Goal: Task Accomplishment & Management: Manage account settings

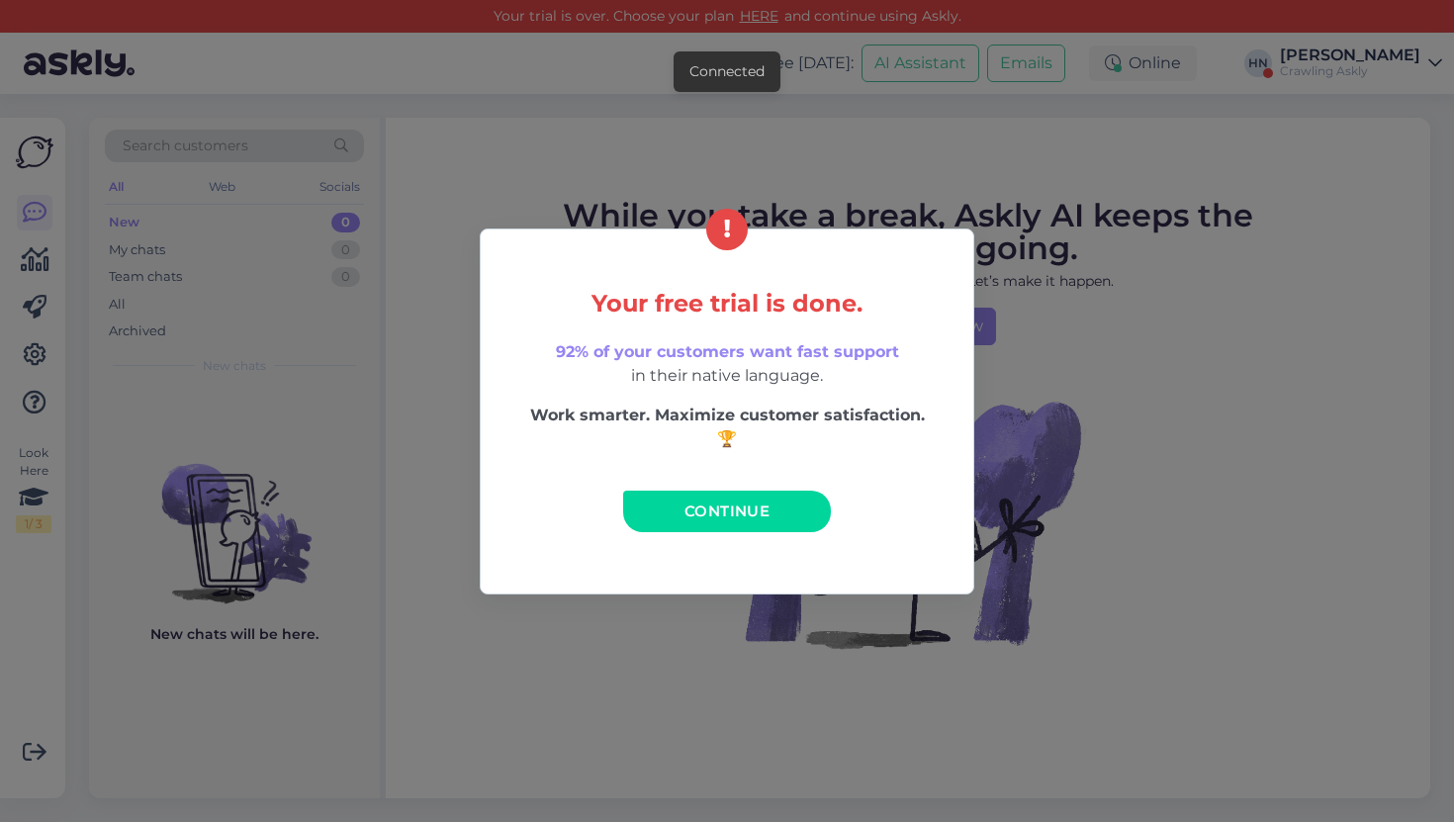
click at [684, 531] on link "Continue" at bounding box center [727, 512] width 208 height 42
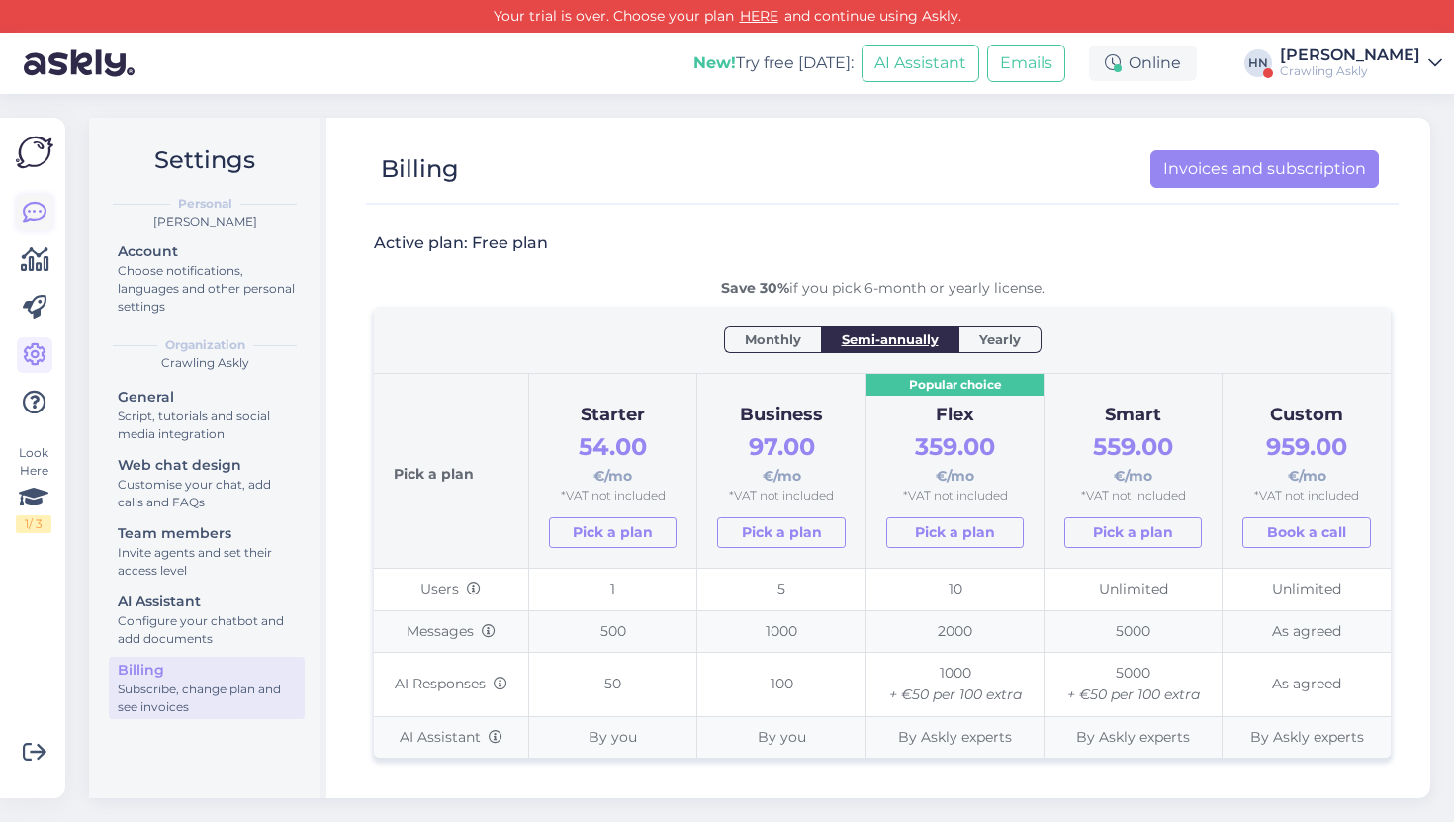
click at [26, 224] on icon at bounding box center [35, 213] width 24 height 24
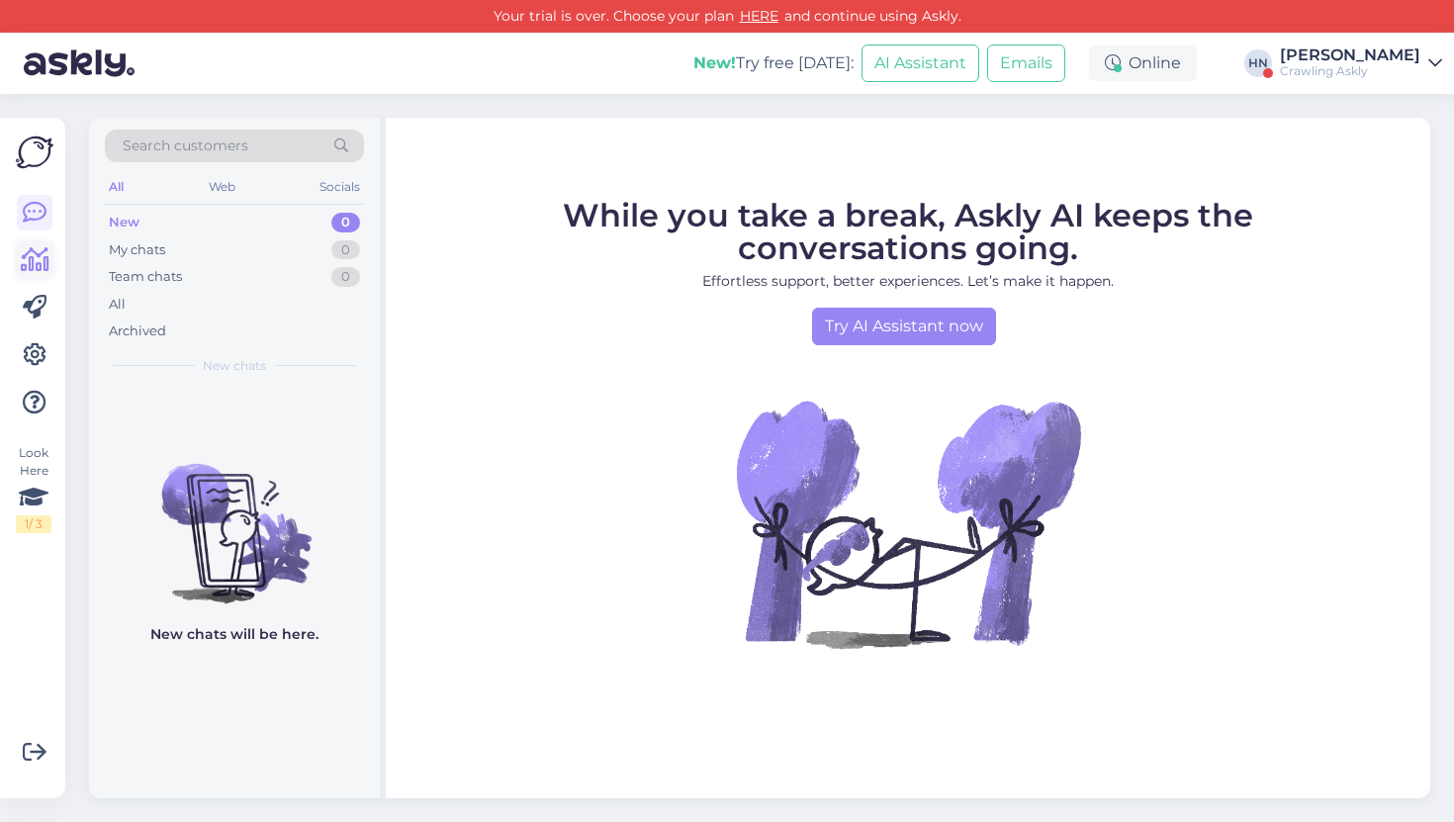
click at [30, 269] on icon at bounding box center [35, 260] width 29 height 24
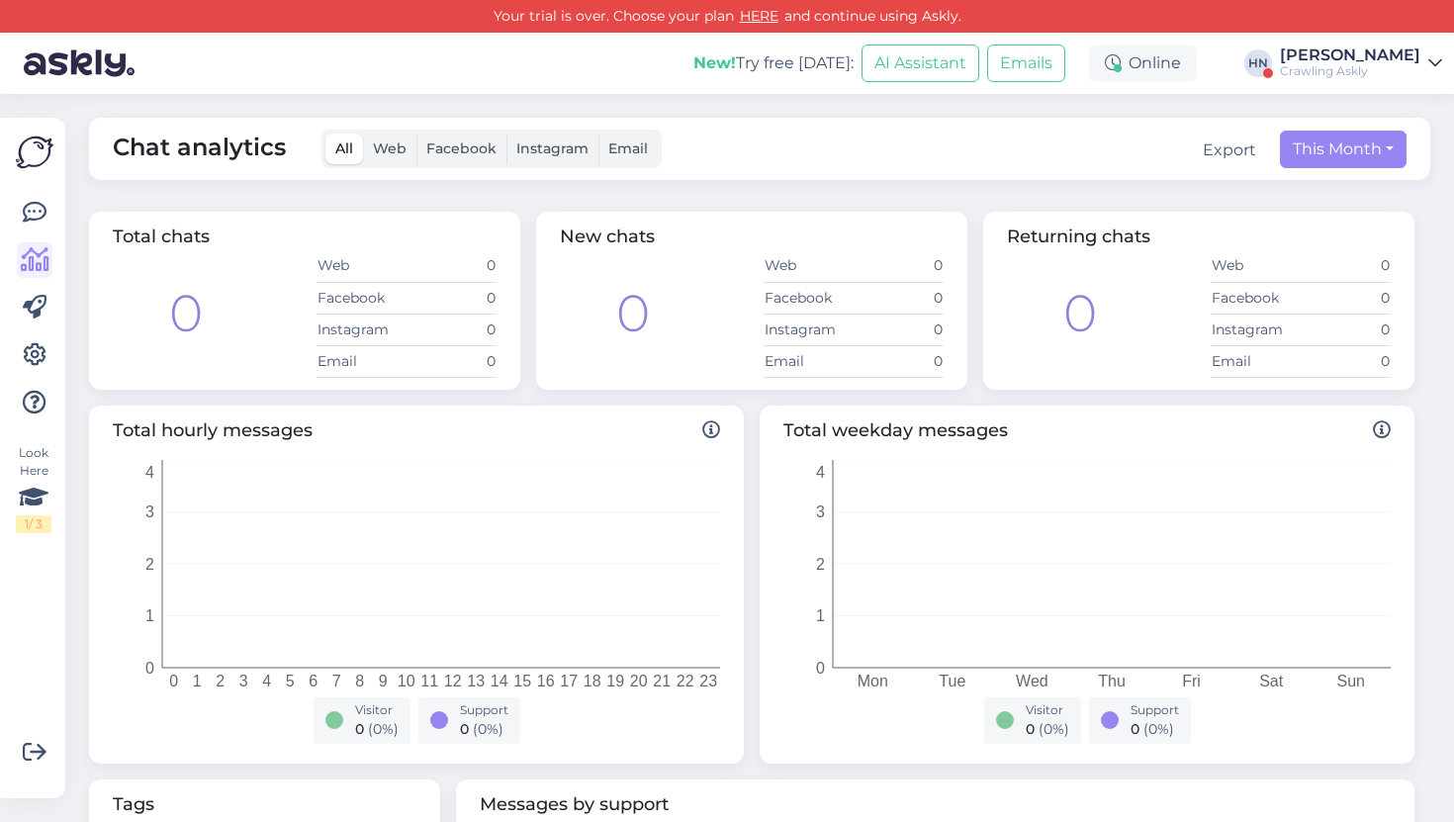
click at [1340, 42] on div "New! Try free today: AI Assistant Emails Online HN Hans Niinemäe Crawling Askly" at bounding box center [727, 63] width 1454 height 61
click at [1340, 63] on div "Crawling Askly" at bounding box center [1350, 71] width 140 height 16
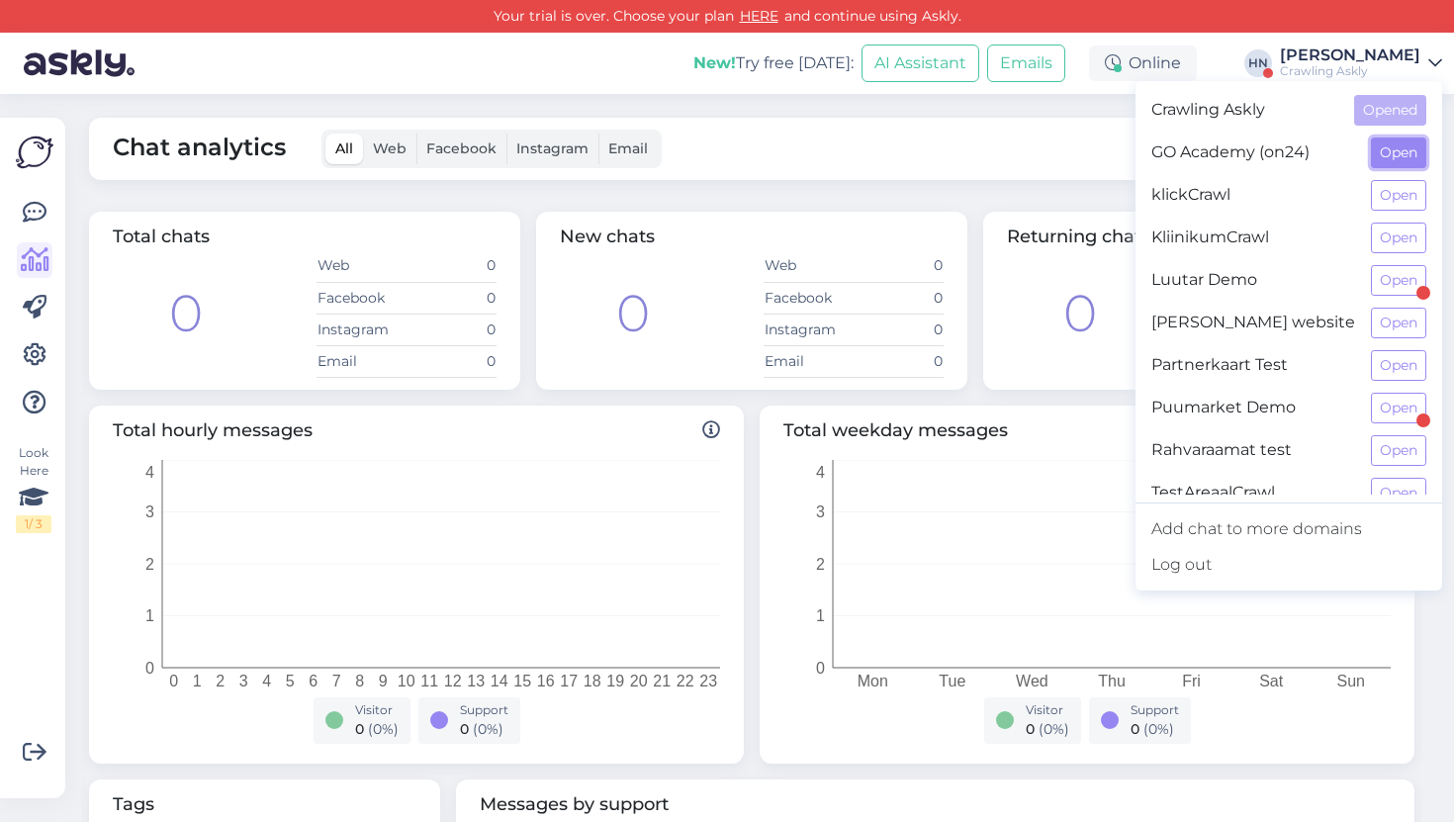
click at [1386, 145] on button "Open" at bounding box center [1398, 152] width 55 height 31
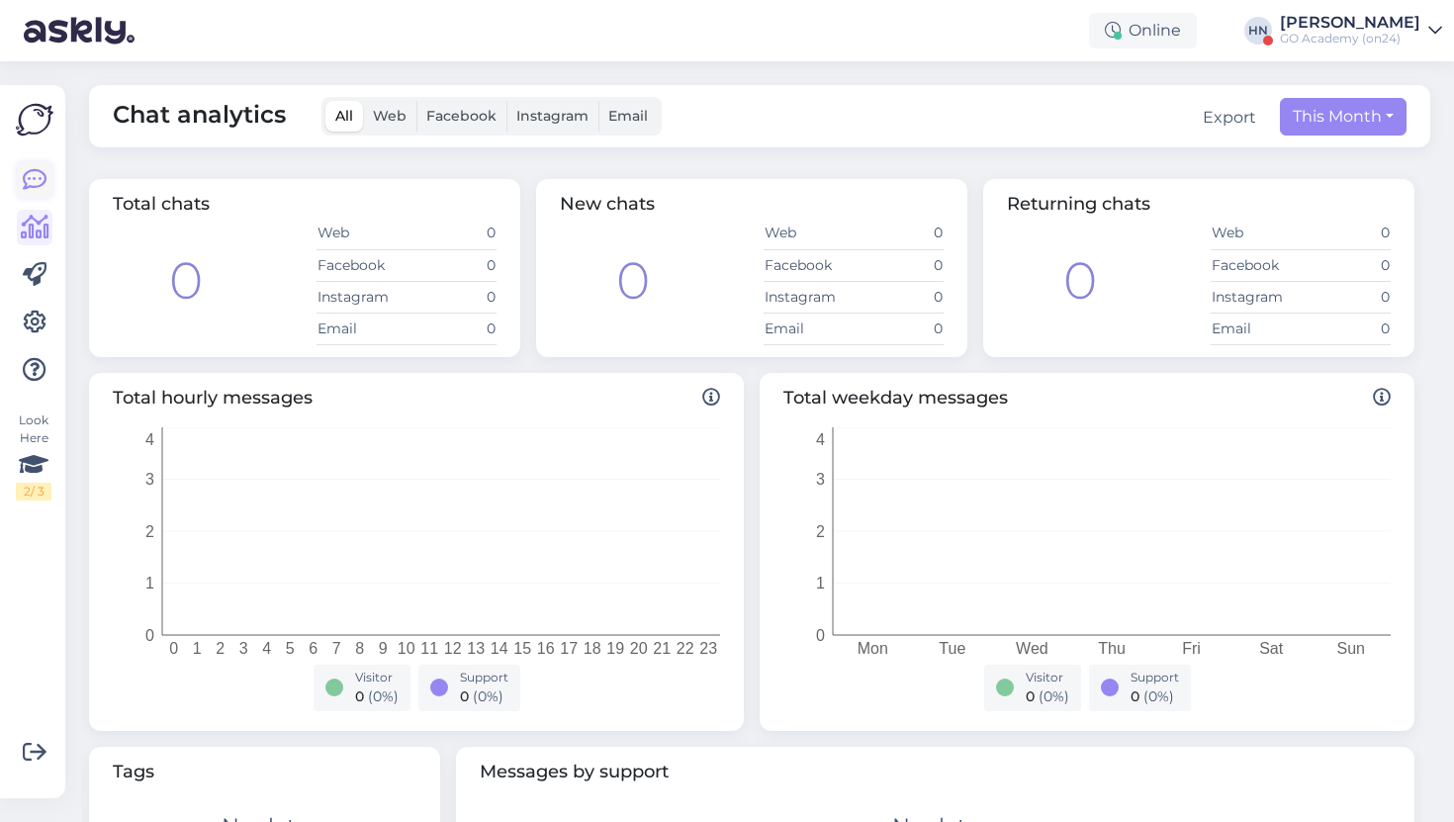
click at [36, 191] on icon at bounding box center [35, 180] width 24 height 24
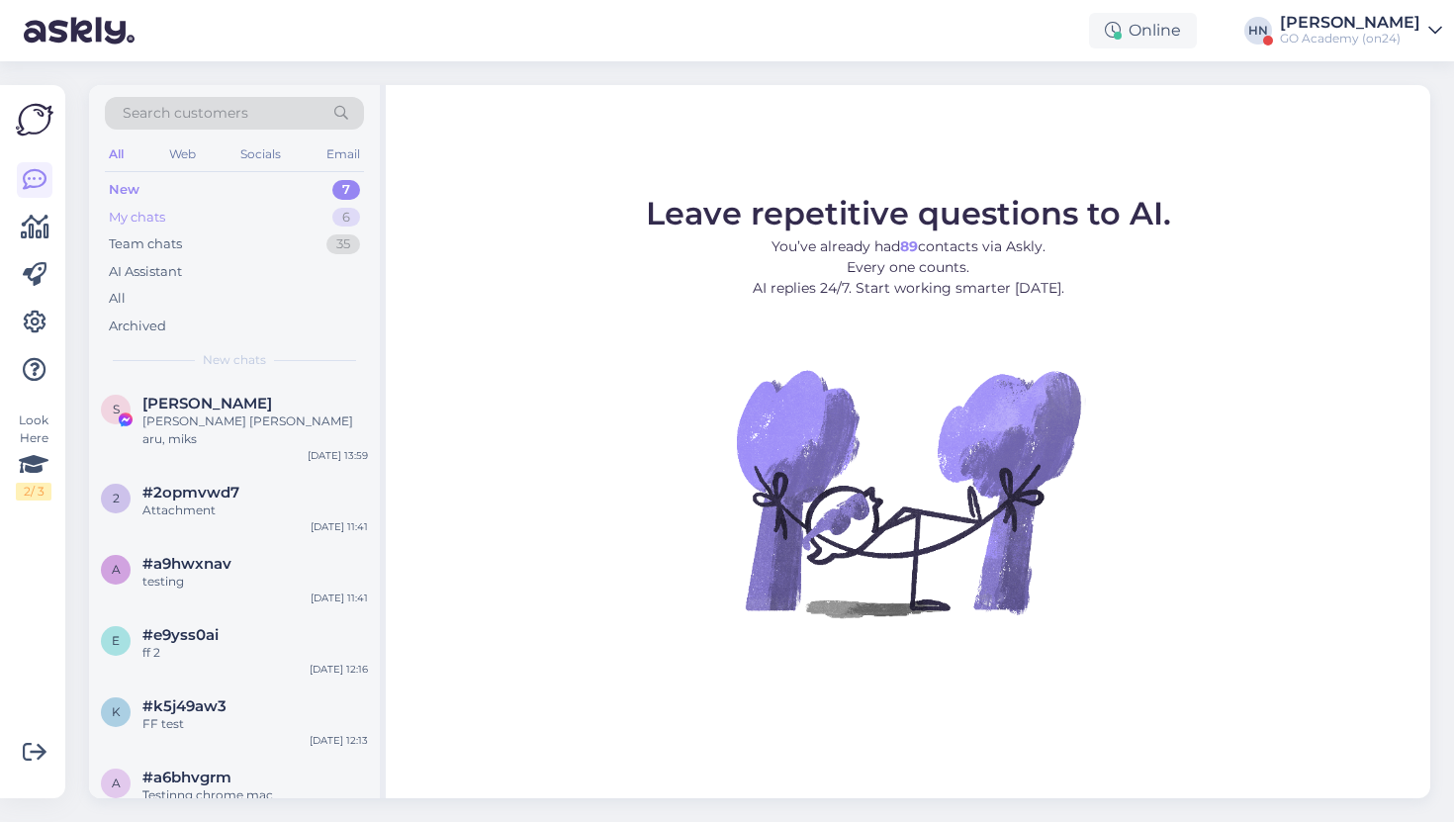
click at [220, 217] on div "My chats 6" at bounding box center [234, 218] width 259 height 28
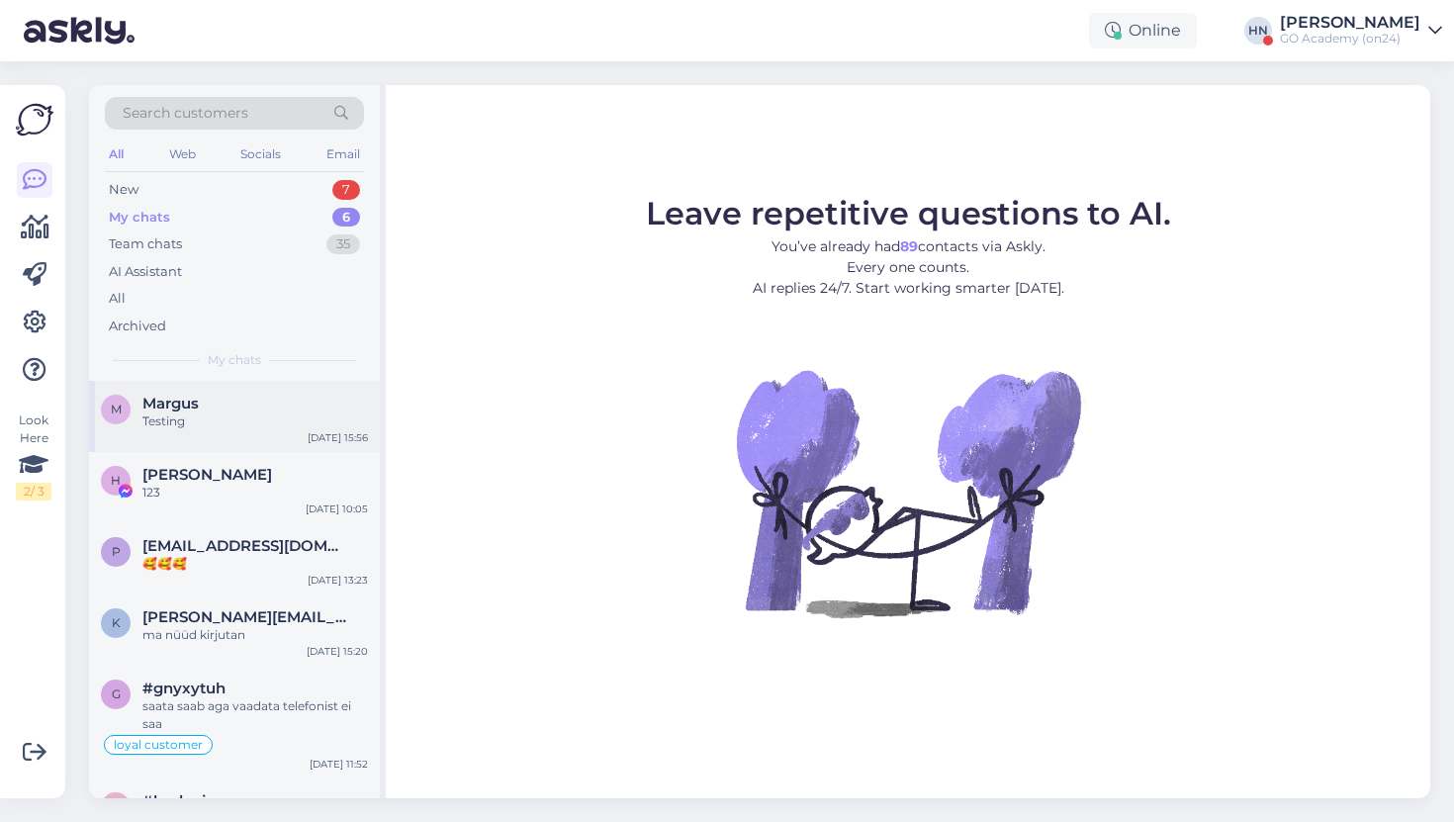
click at [266, 440] on div "M Margus Testing Feb 14 15:56" at bounding box center [234, 416] width 291 height 71
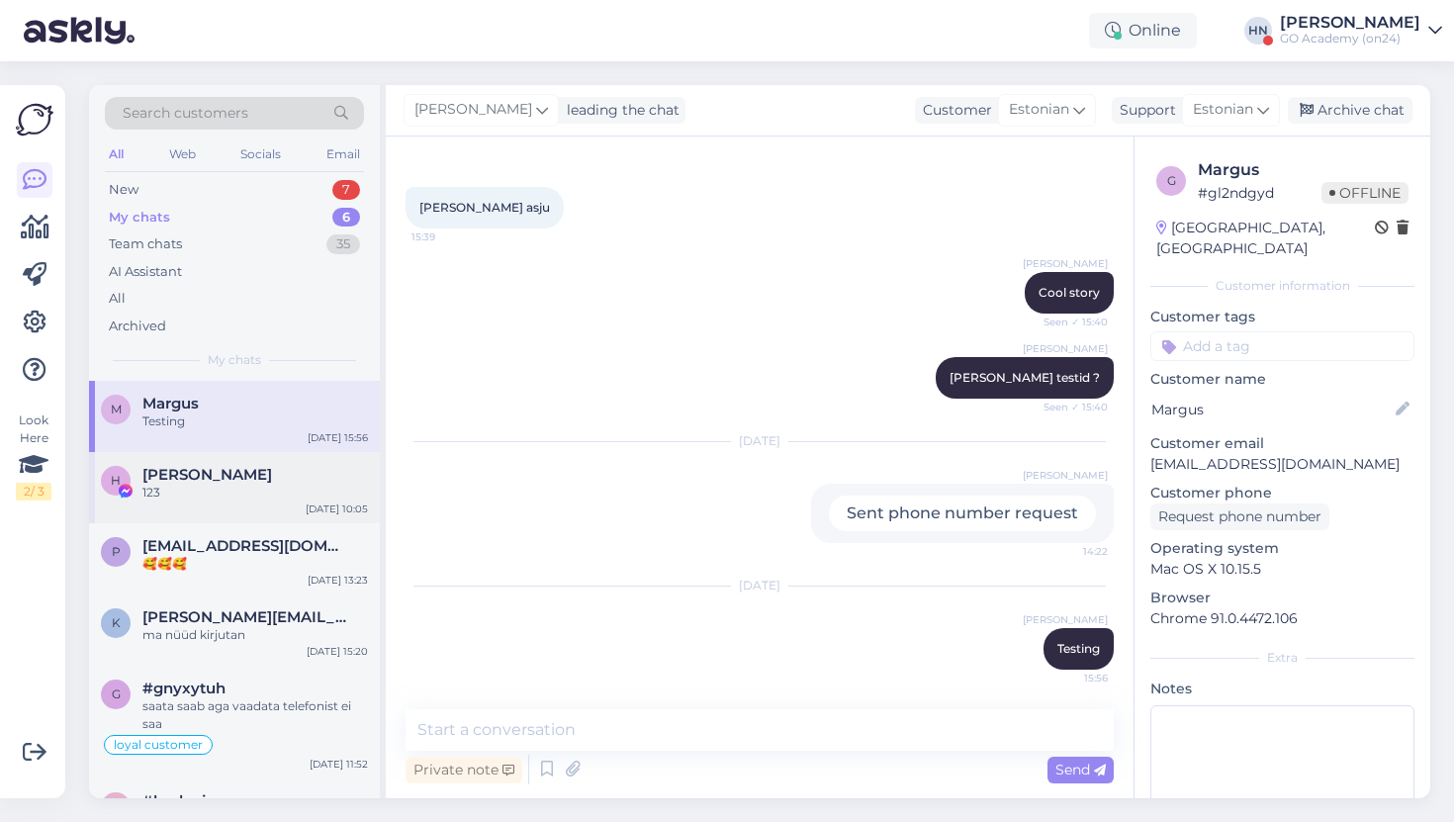
click at [254, 471] on span "[PERSON_NAME]" at bounding box center [207, 475] width 130 height 18
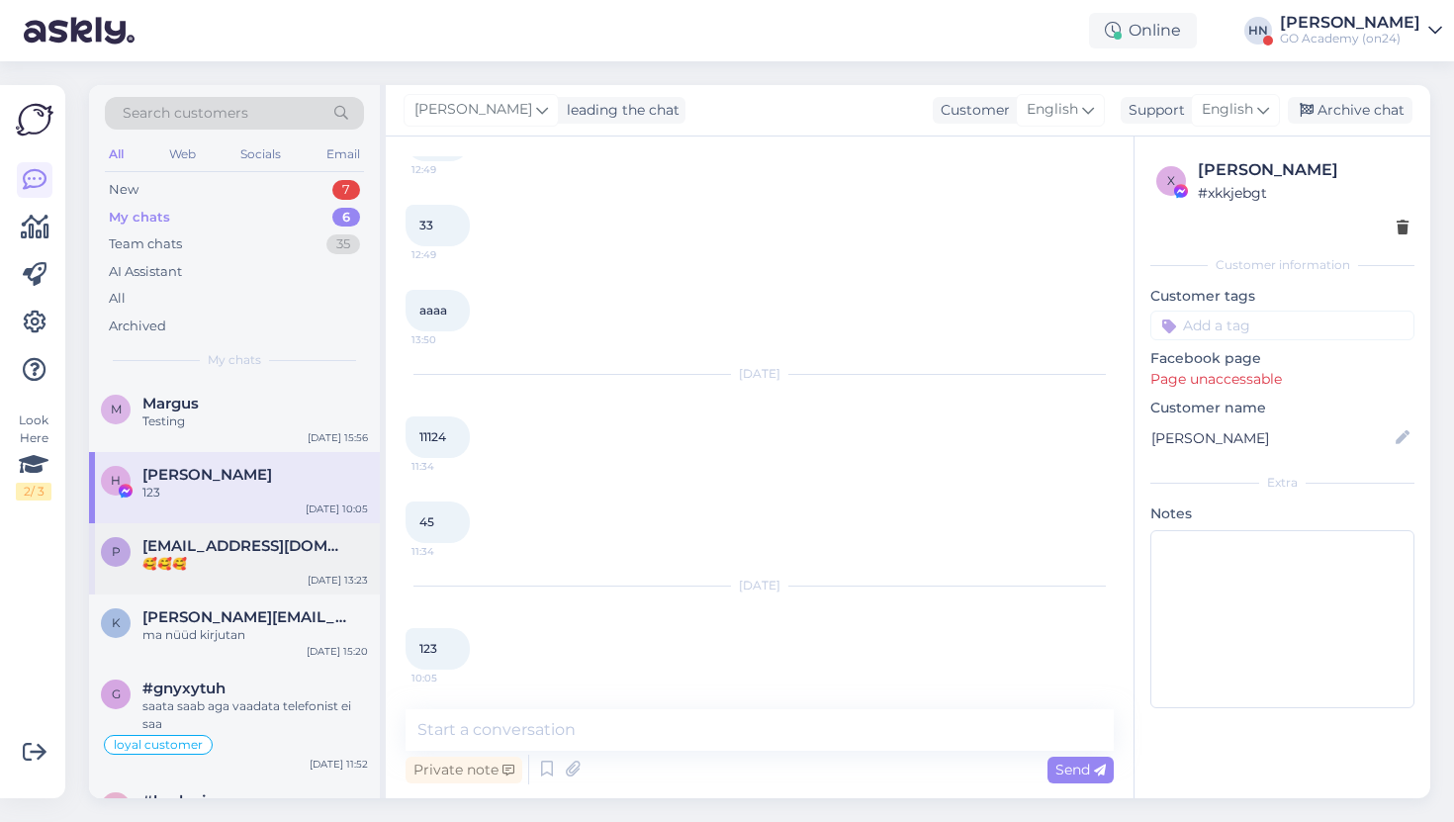
click at [287, 534] on div "p priven@gwn.com 🥰🥰🥰 Jun 30 13:23" at bounding box center [234, 558] width 291 height 71
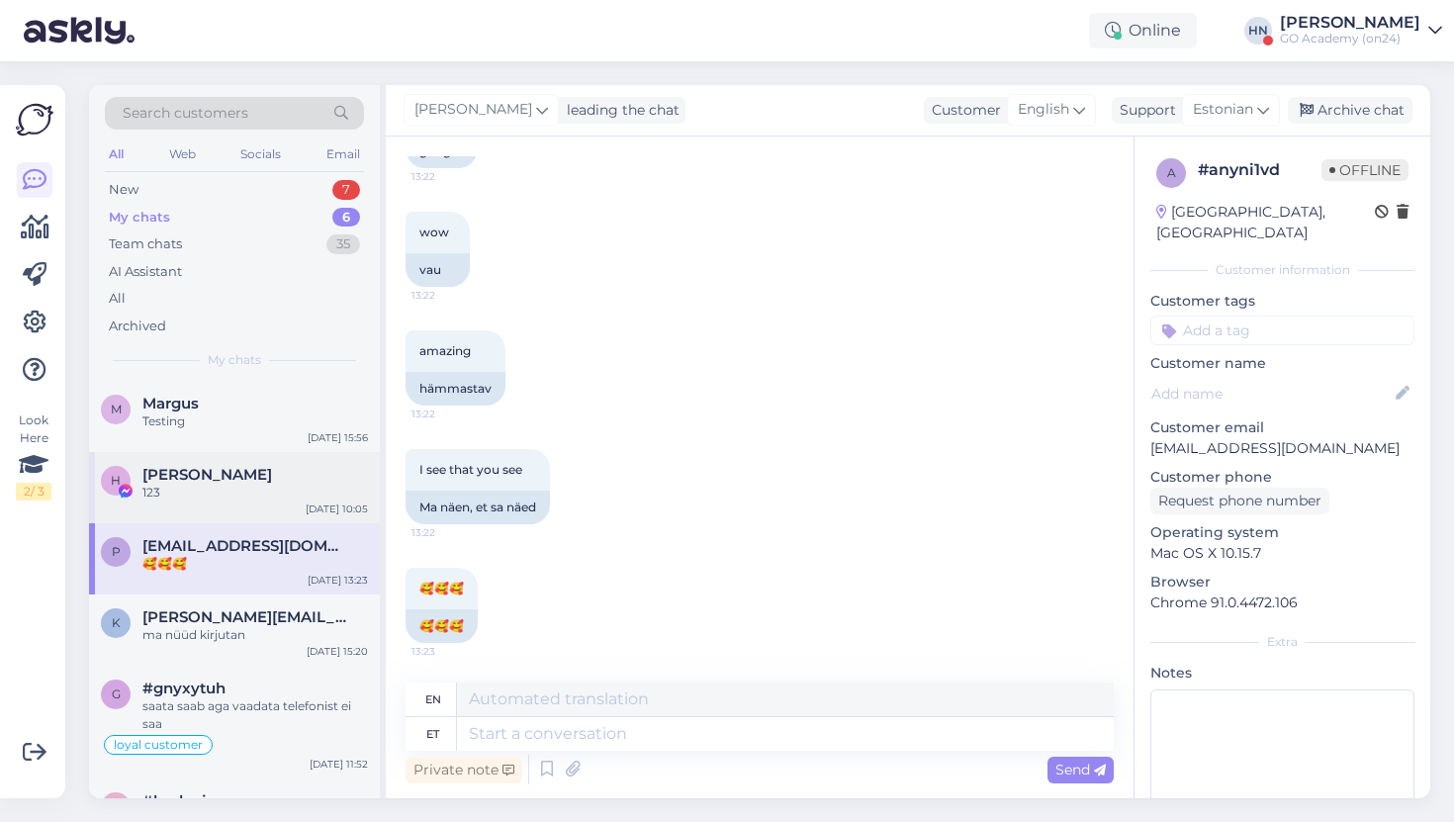
click at [287, 482] on div "[PERSON_NAME]" at bounding box center [254, 475] width 225 height 18
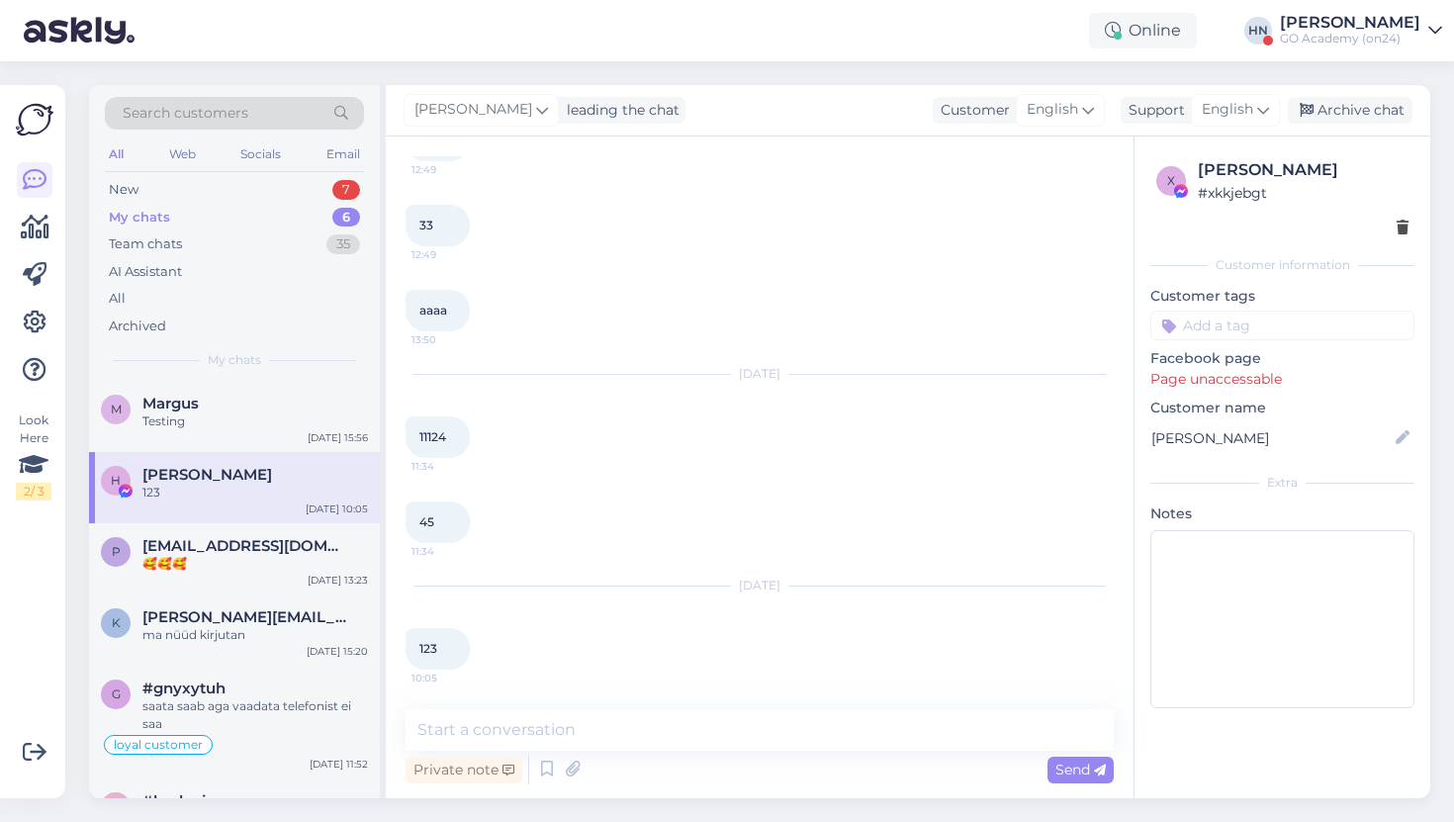
click at [449, 31] on div "Online HN Hans Niinemäe GO Academy (on24)" at bounding box center [727, 30] width 1454 height 61
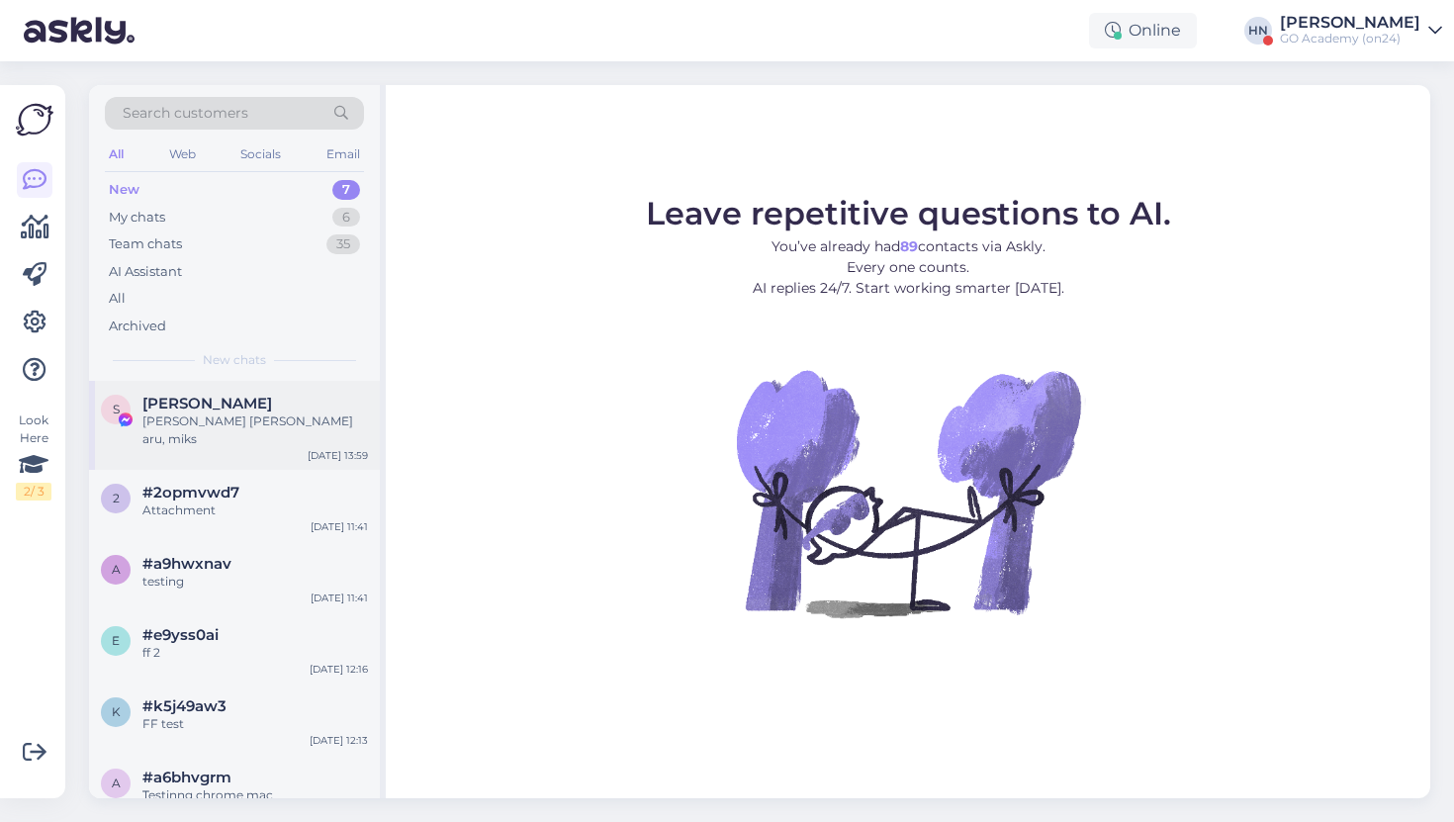
click at [236, 445] on div "S Sandra Roosna anna märku kui saad aru, miks May 6 13:59" at bounding box center [234, 425] width 291 height 89
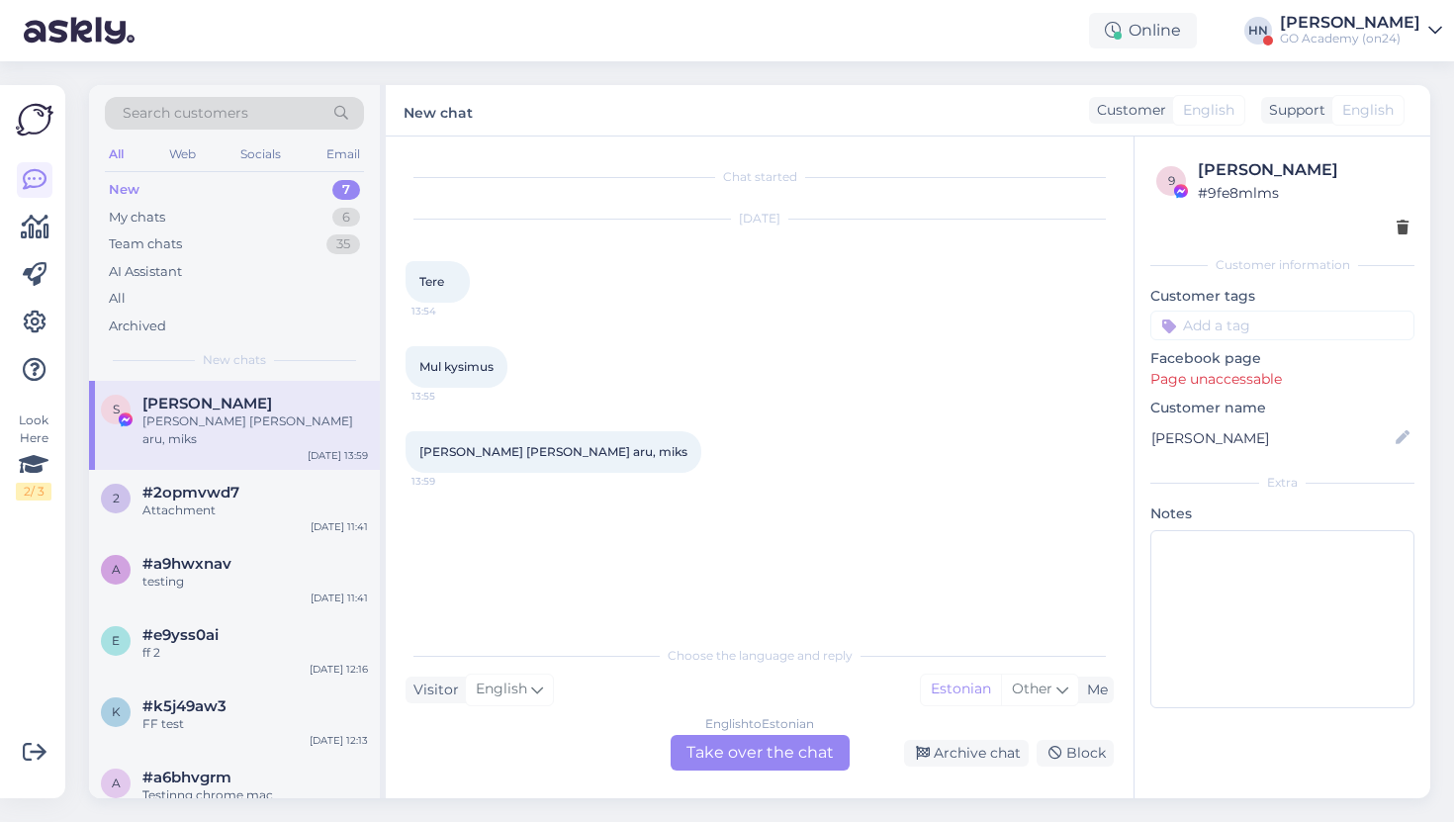
click at [236, 445] on div "S Sandra Roosna anna märku kui saad aru, miks May 6 13:59" at bounding box center [234, 425] width 291 height 89
click at [233, 517] on div "2 #2opmvwd7 Attachment May 25 11:41" at bounding box center [234, 505] width 291 height 71
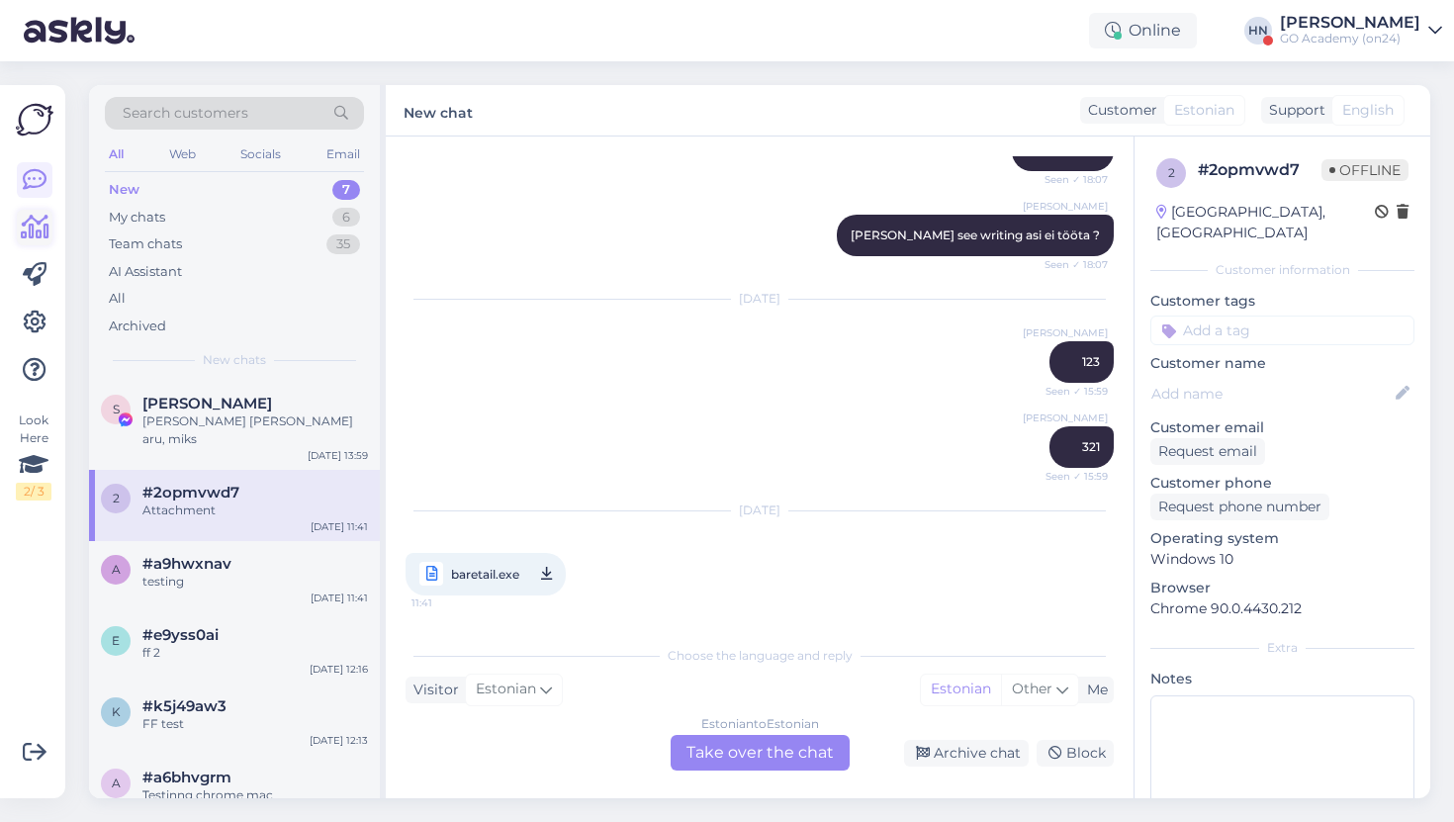
click at [32, 228] on icon at bounding box center [35, 228] width 29 height 24
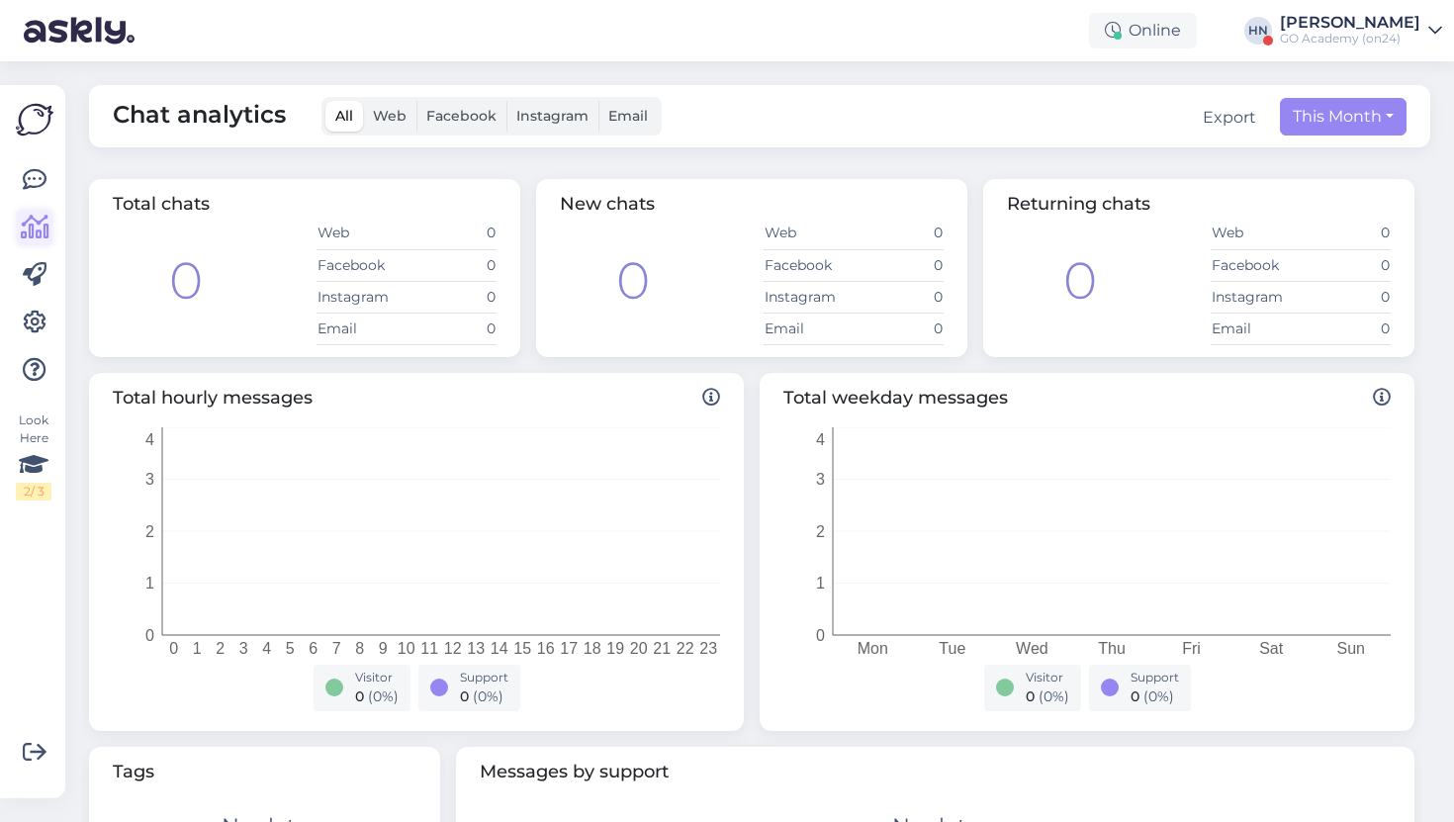
click at [20, 224] on link at bounding box center [35, 228] width 36 height 36
click at [223, 301] on div "0 Web 0 Facebook 0 Instagram 0 Email 0" at bounding box center [305, 282] width 384 height 128
click at [224, 294] on div "0 Web 0 Facebook 0 Instagram 0 Email 0" at bounding box center [305, 282] width 384 height 128
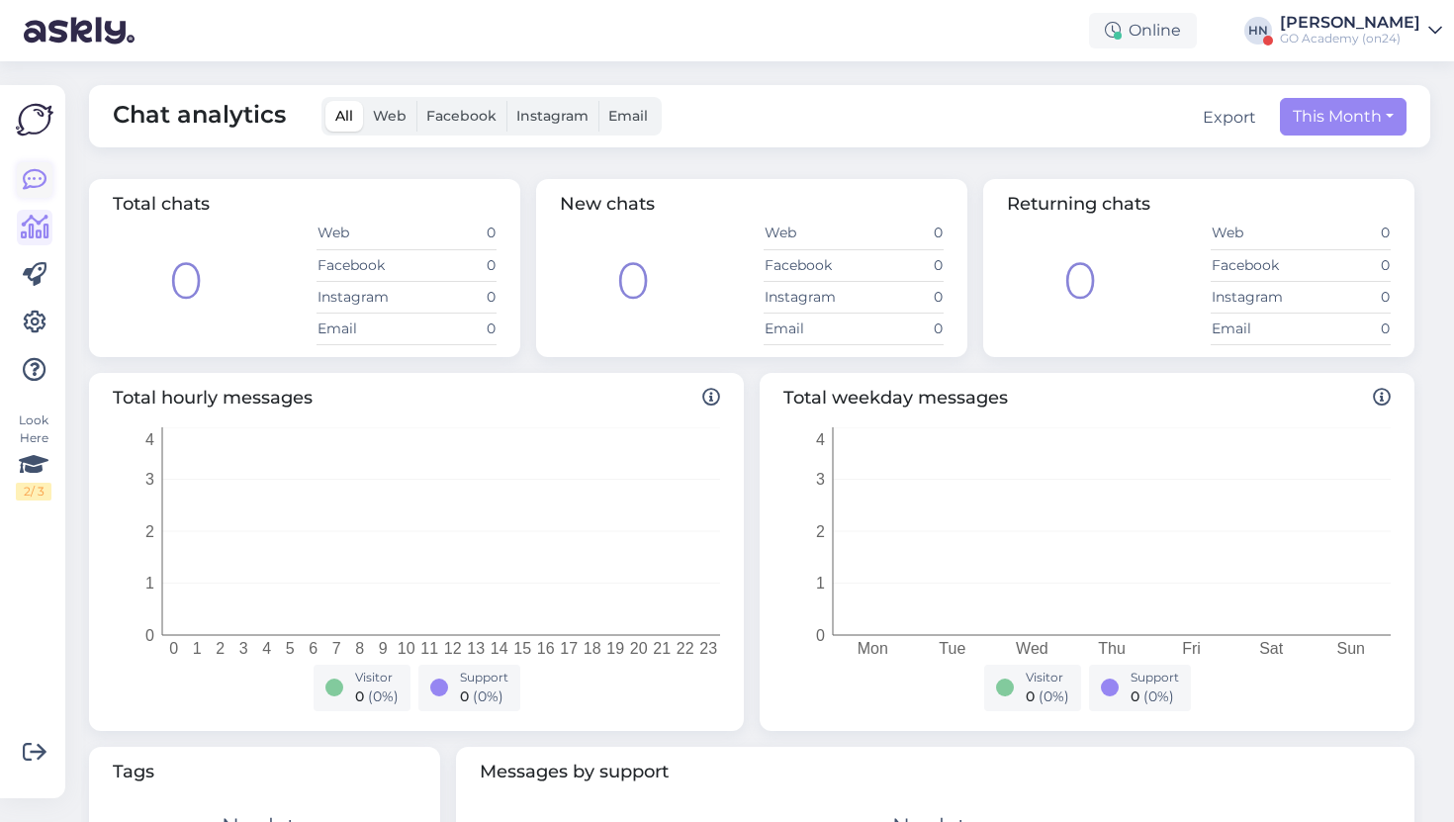
click at [48, 193] on link at bounding box center [35, 180] width 36 height 36
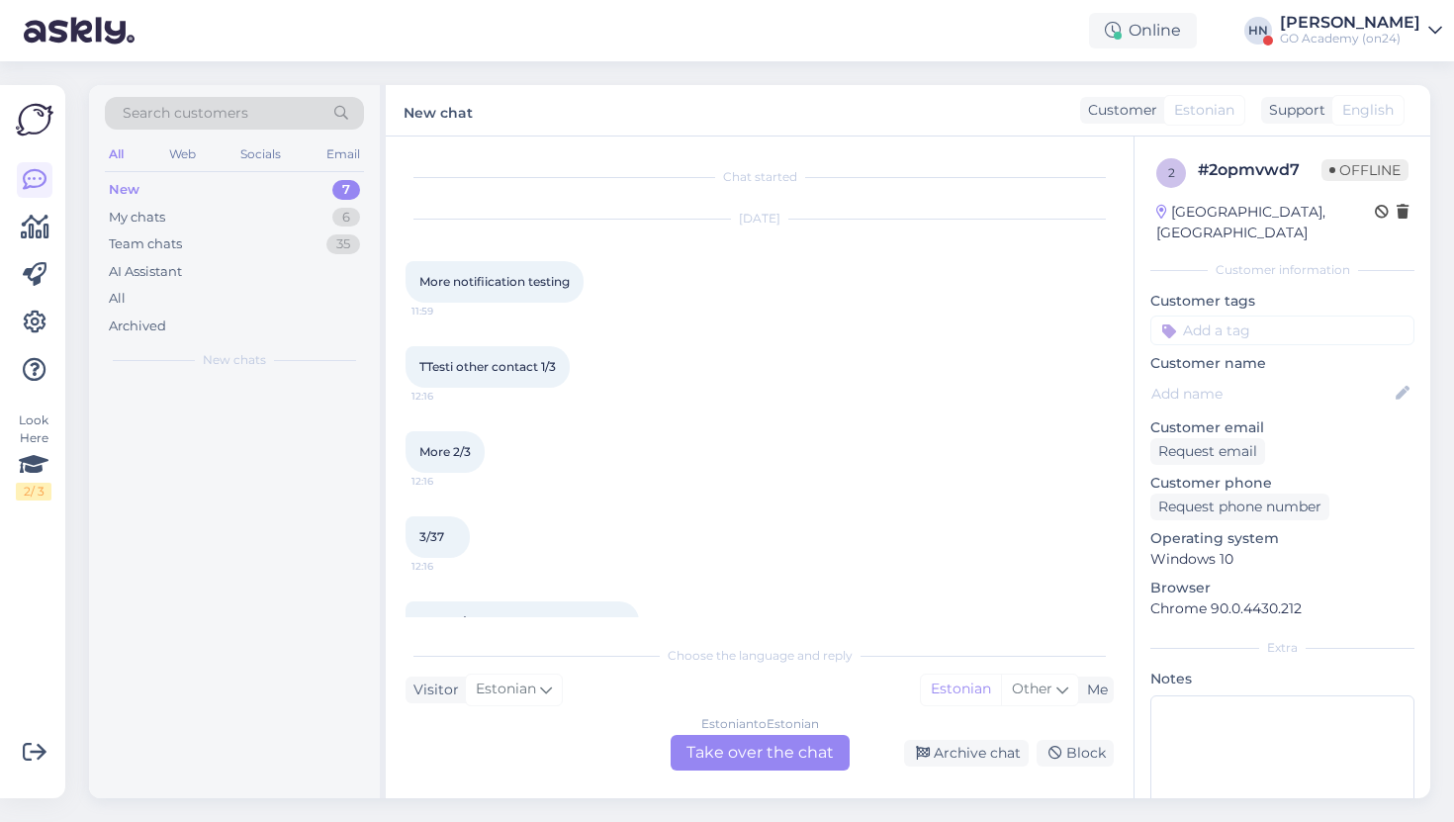
scroll to position [1063, 0]
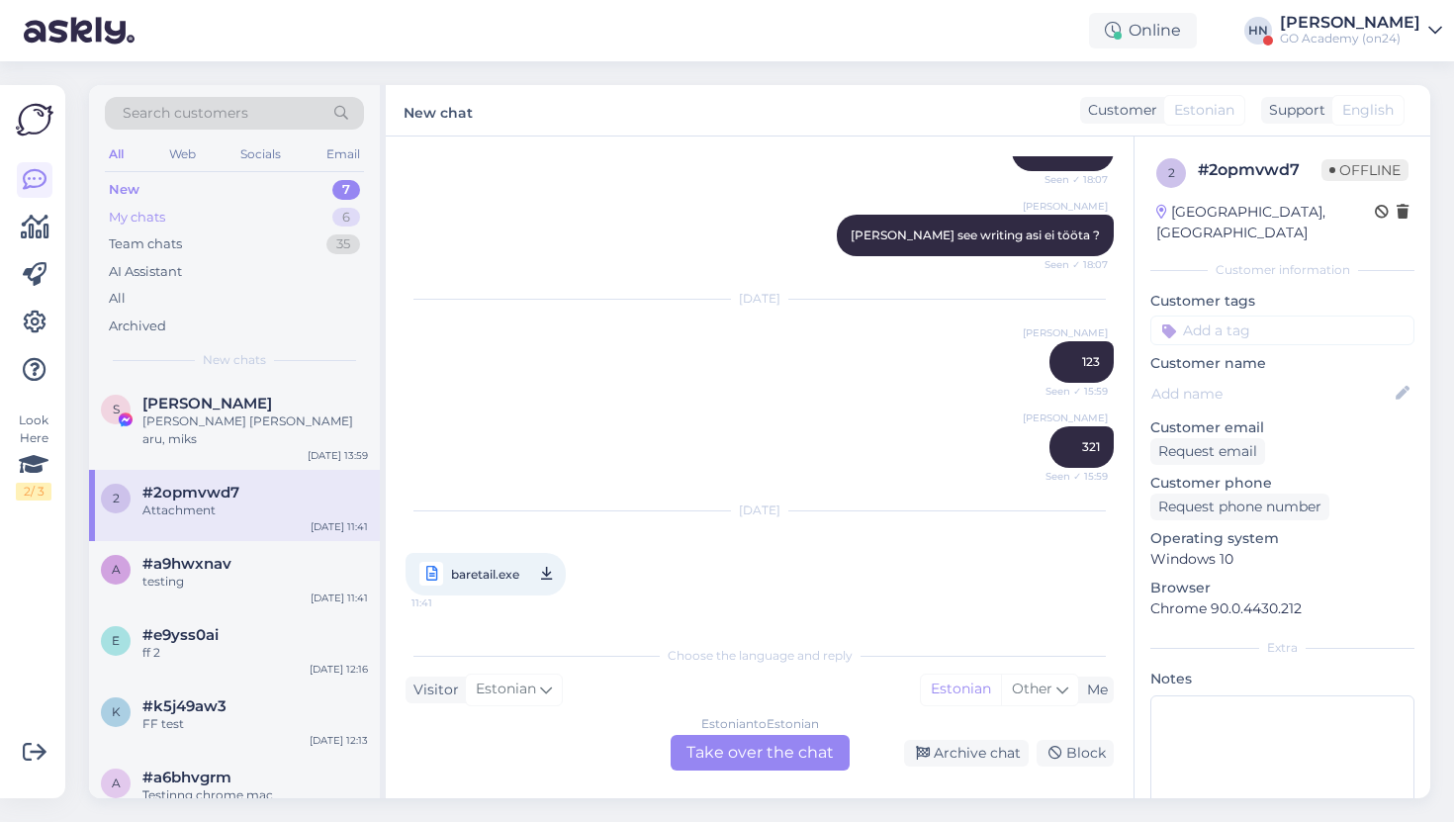
click at [261, 227] on div "My chats 6" at bounding box center [234, 218] width 259 height 28
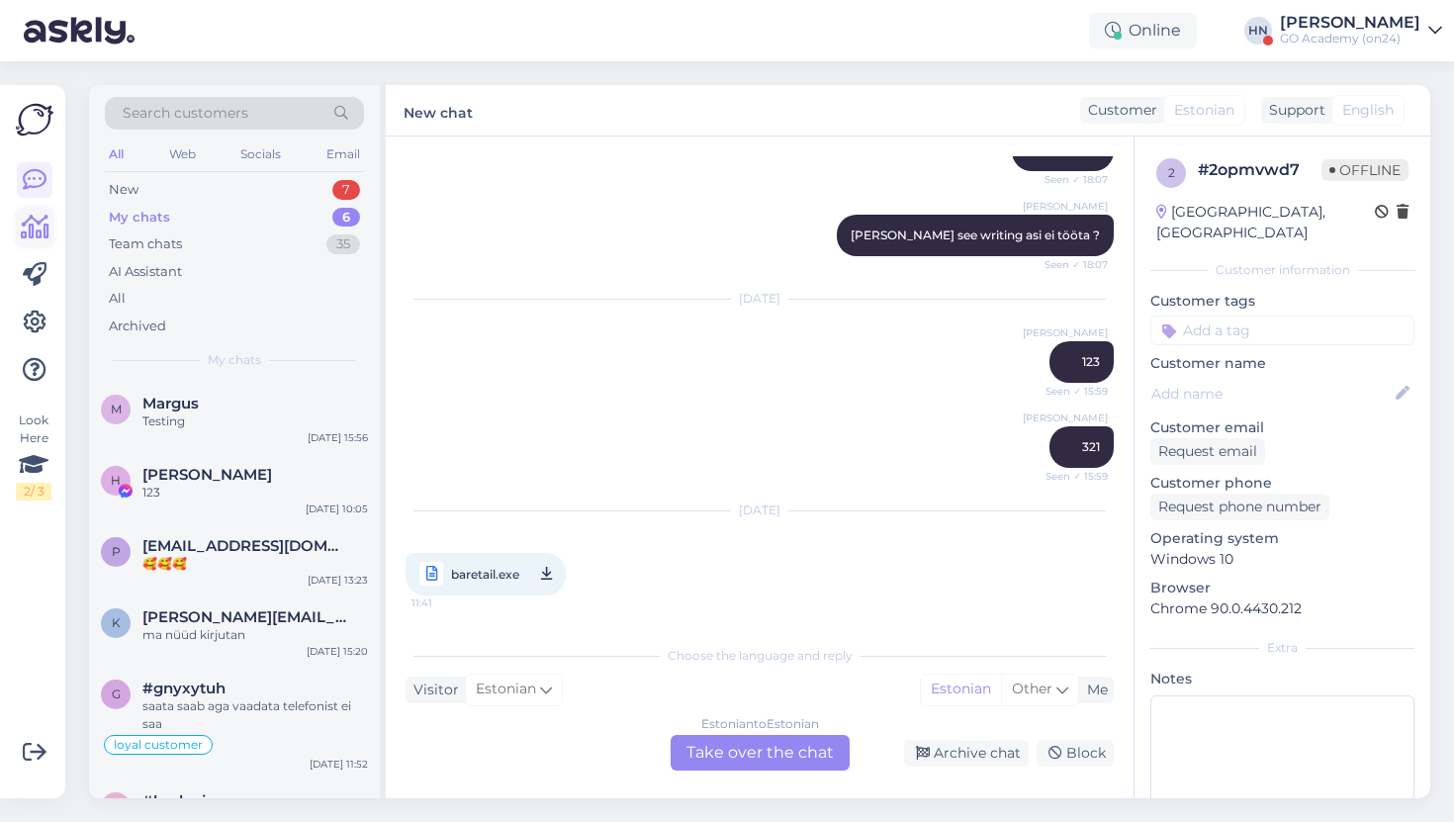
click at [40, 224] on icon at bounding box center [35, 228] width 29 height 24
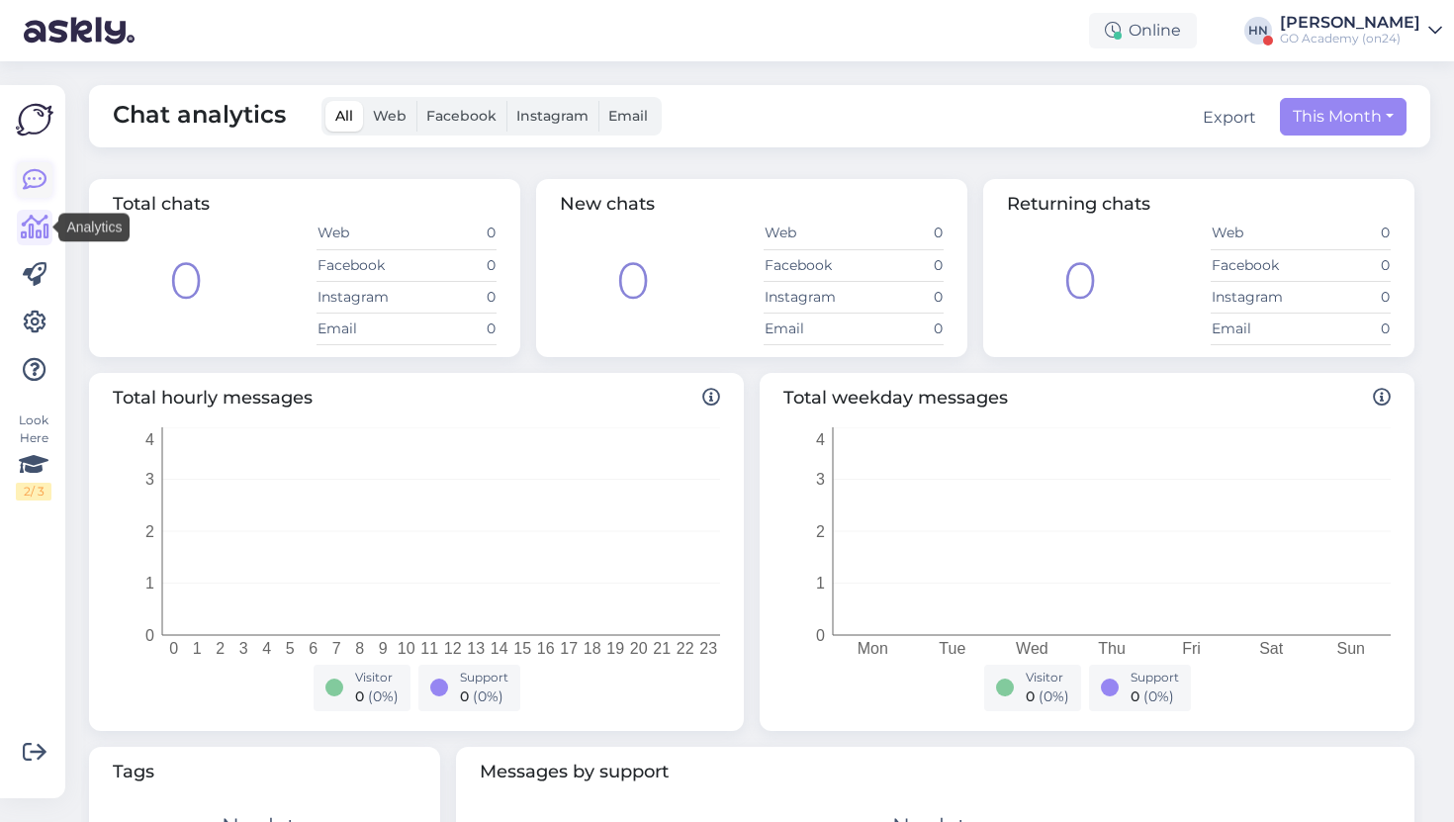
click at [47, 166] on link at bounding box center [35, 180] width 36 height 36
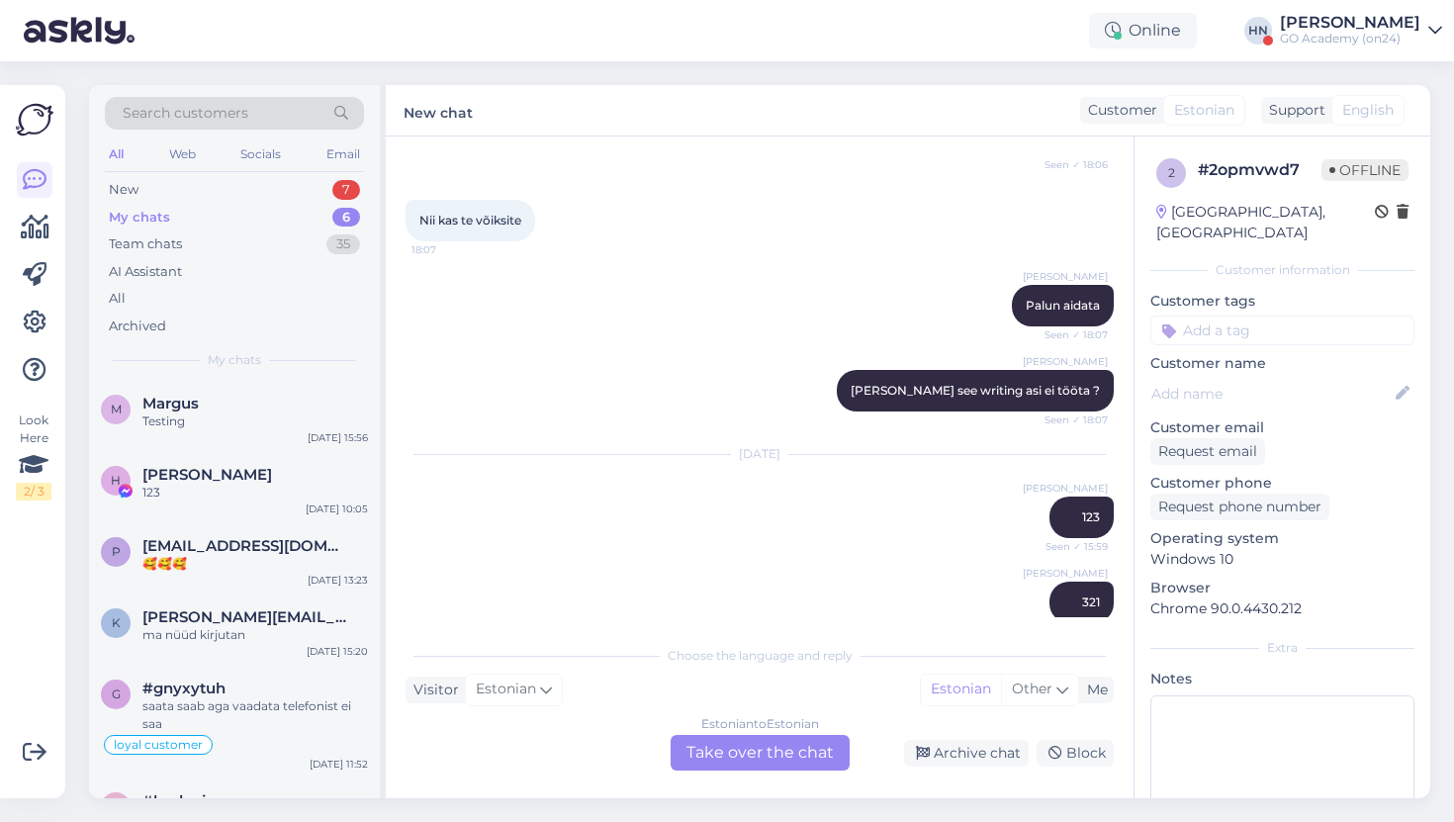
scroll to position [1063, 0]
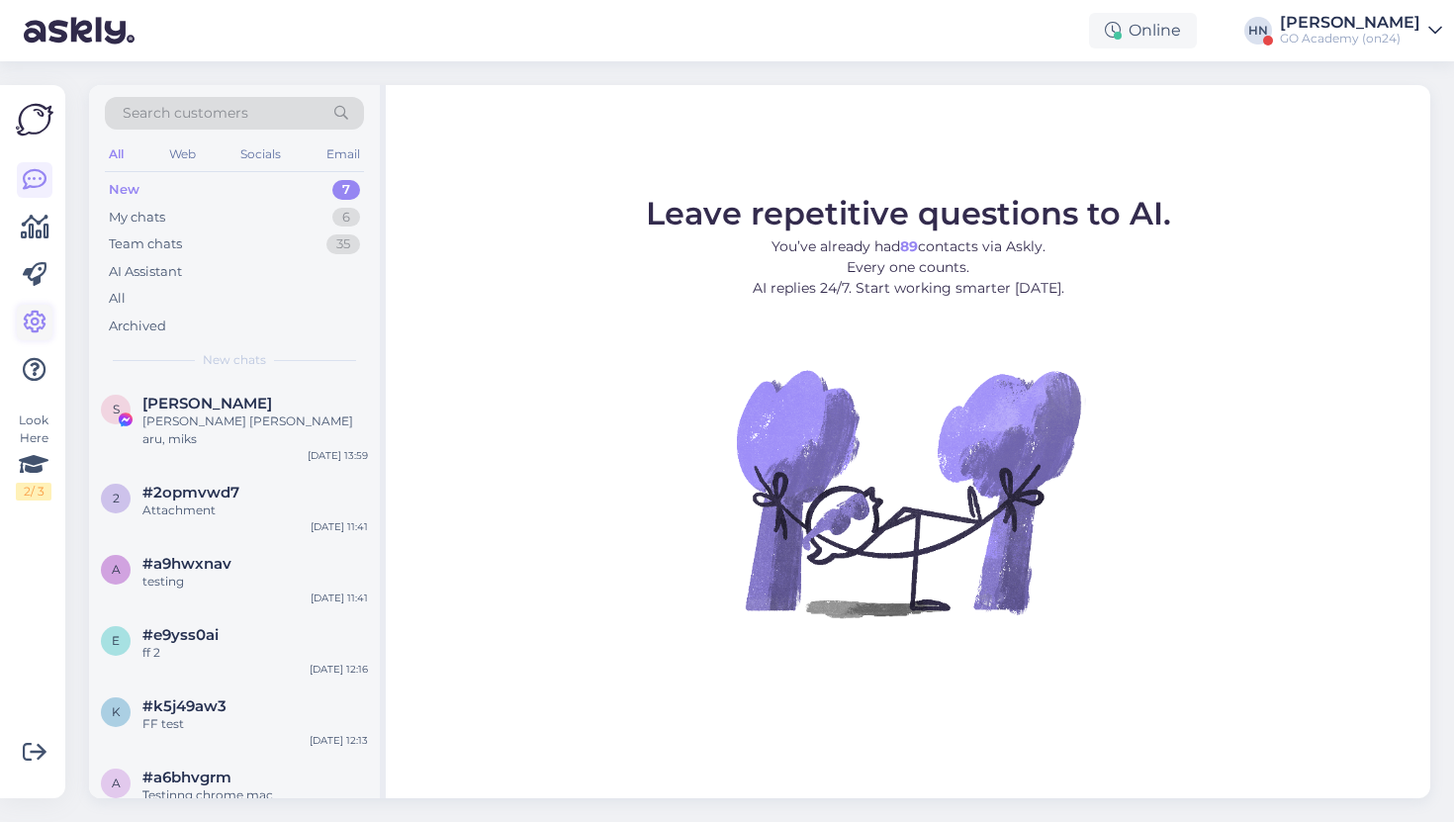
click at [31, 311] on icon at bounding box center [35, 323] width 24 height 24
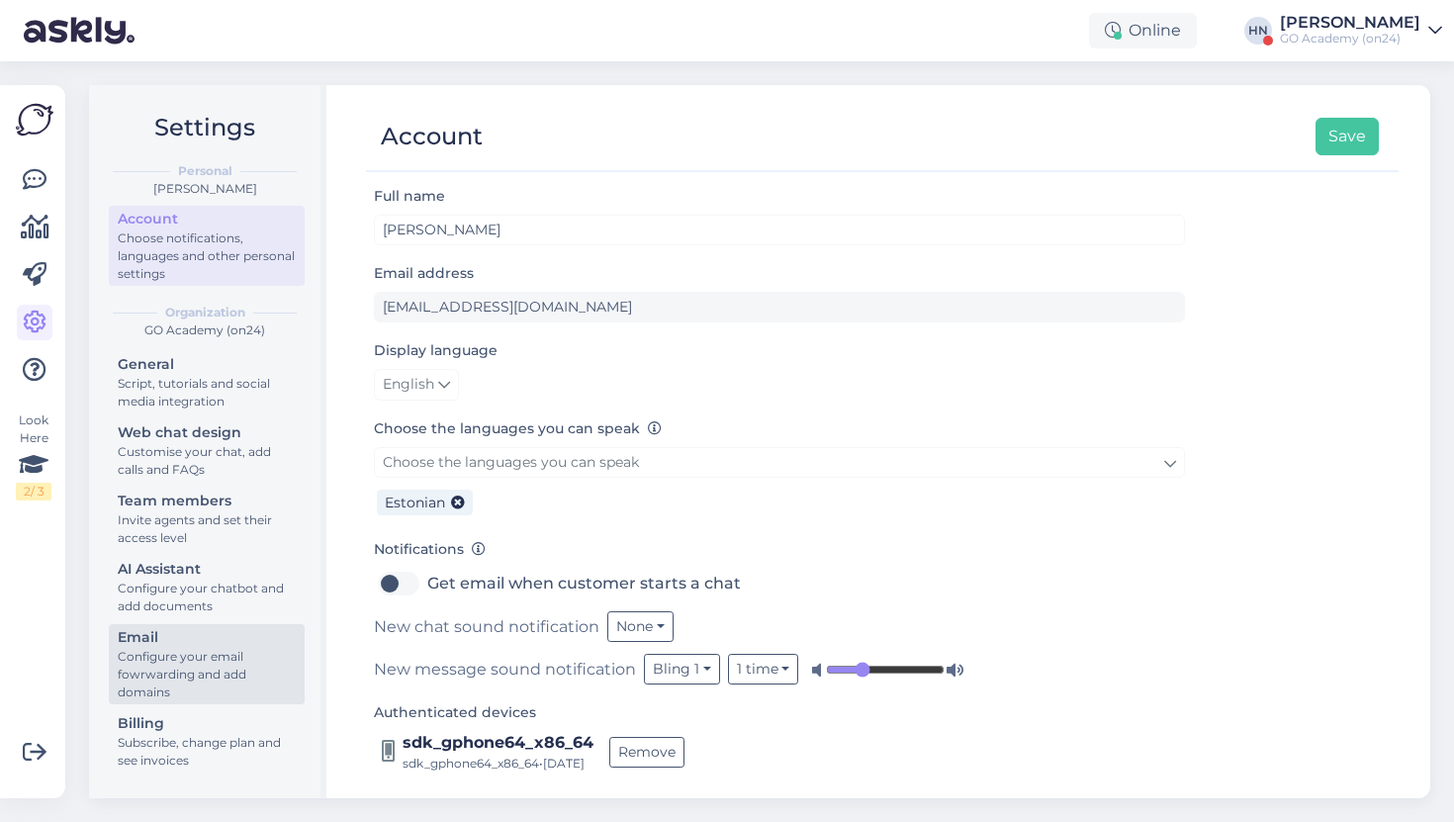
click at [134, 637] on div "Email" at bounding box center [207, 637] width 178 height 21
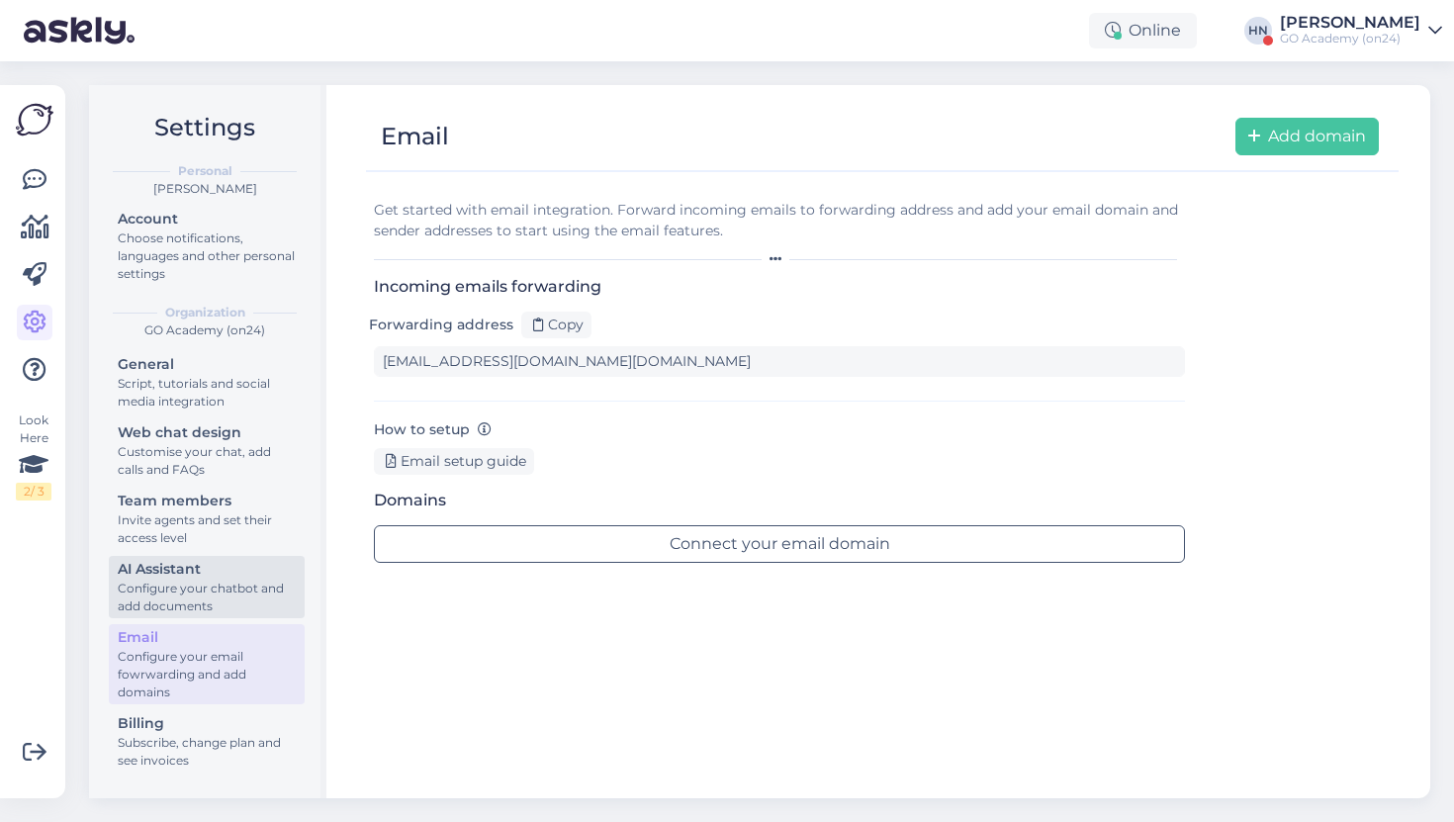
click at [160, 575] on div "AI Assistant" at bounding box center [207, 569] width 178 height 21
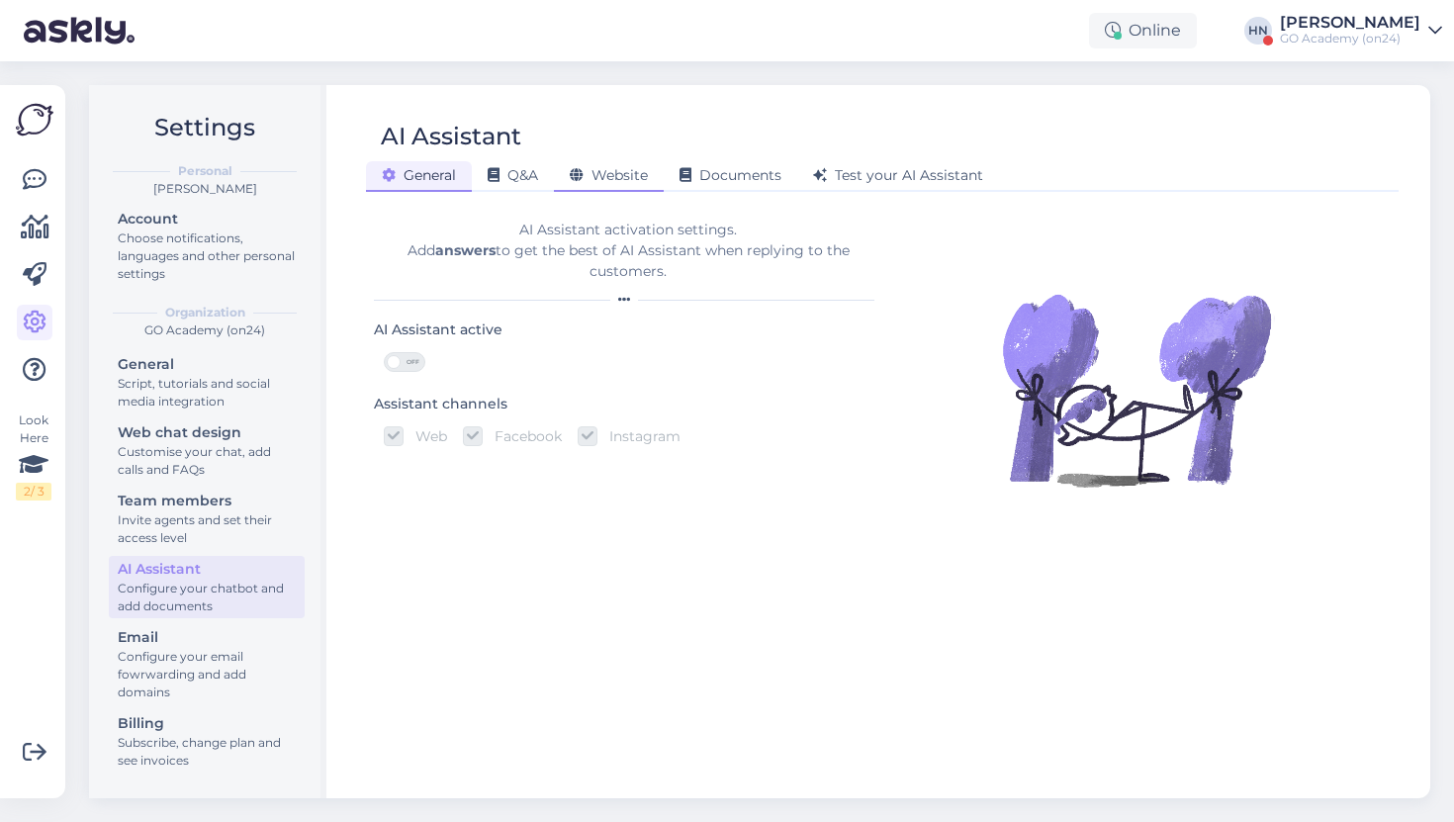
click at [664, 171] on div "Website" at bounding box center [609, 176] width 110 height 31
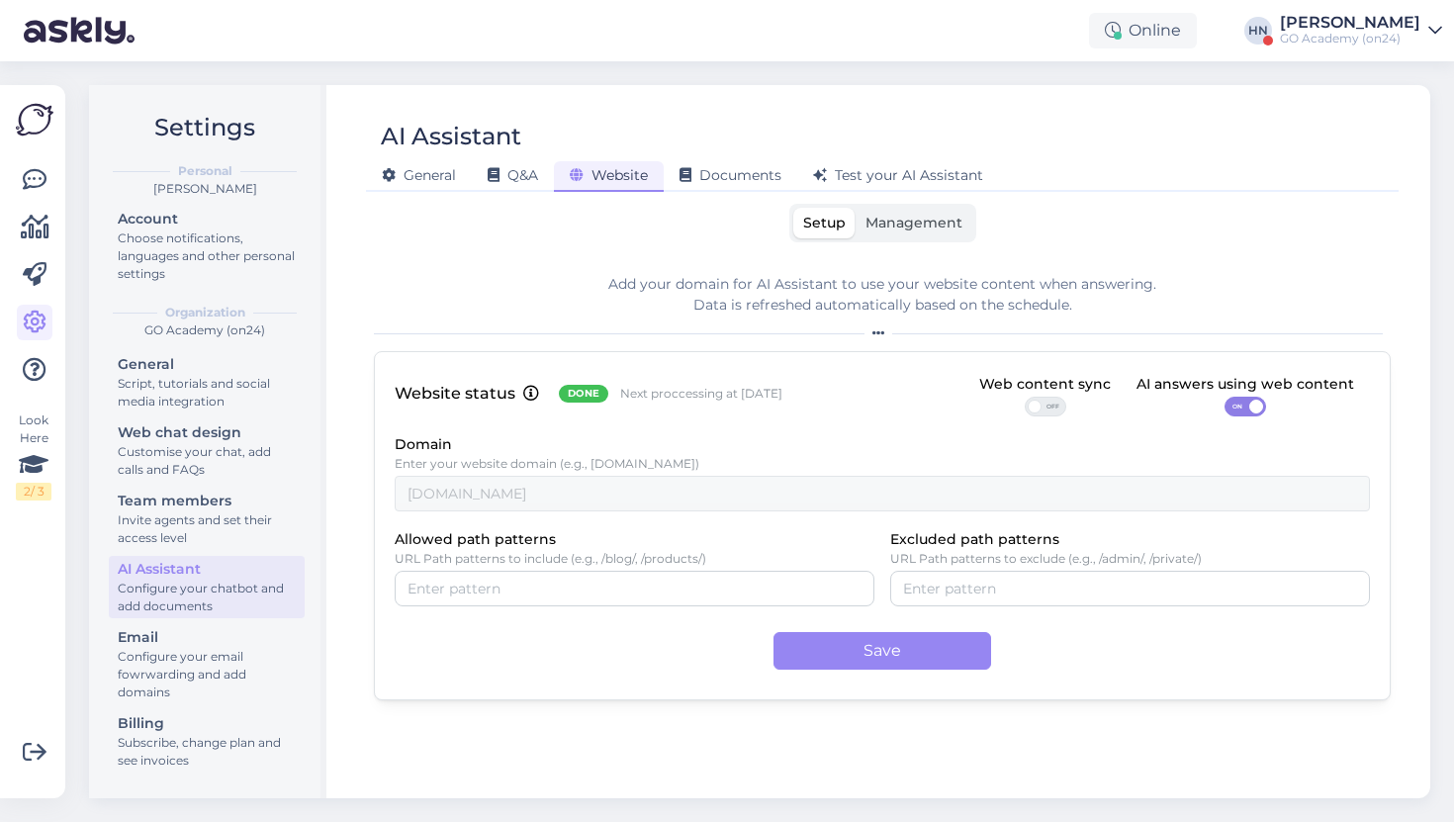
click at [900, 222] on span "Management" at bounding box center [913, 223] width 97 height 18
click at [855, 208] on input "Management" at bounding box center [855, 208] width 0 height 0
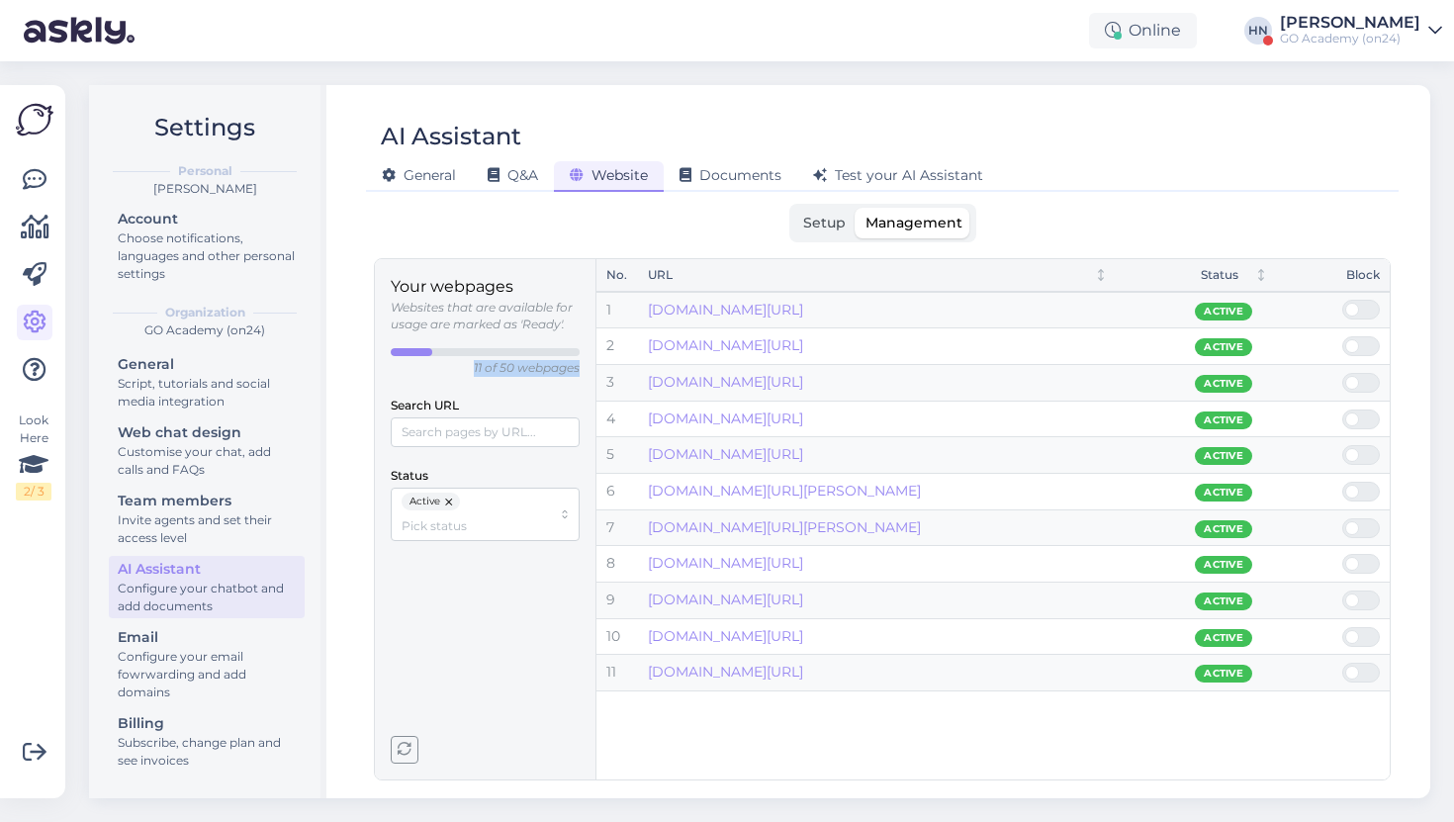
drag, startPoint x: 459, startPoint y: 372, endPoint x: 609, endPoint y: 377, distance: 150.4
click at [609, 377] on div "Your webpages Websites that are available for usage are marked as 'Ready'. 11 o…" at bounding box center [882, 519] width 1017 height 522
click at [568, 366] on p "11 of 50 webpages" at bounding box center [527, 368] width 106 height 17
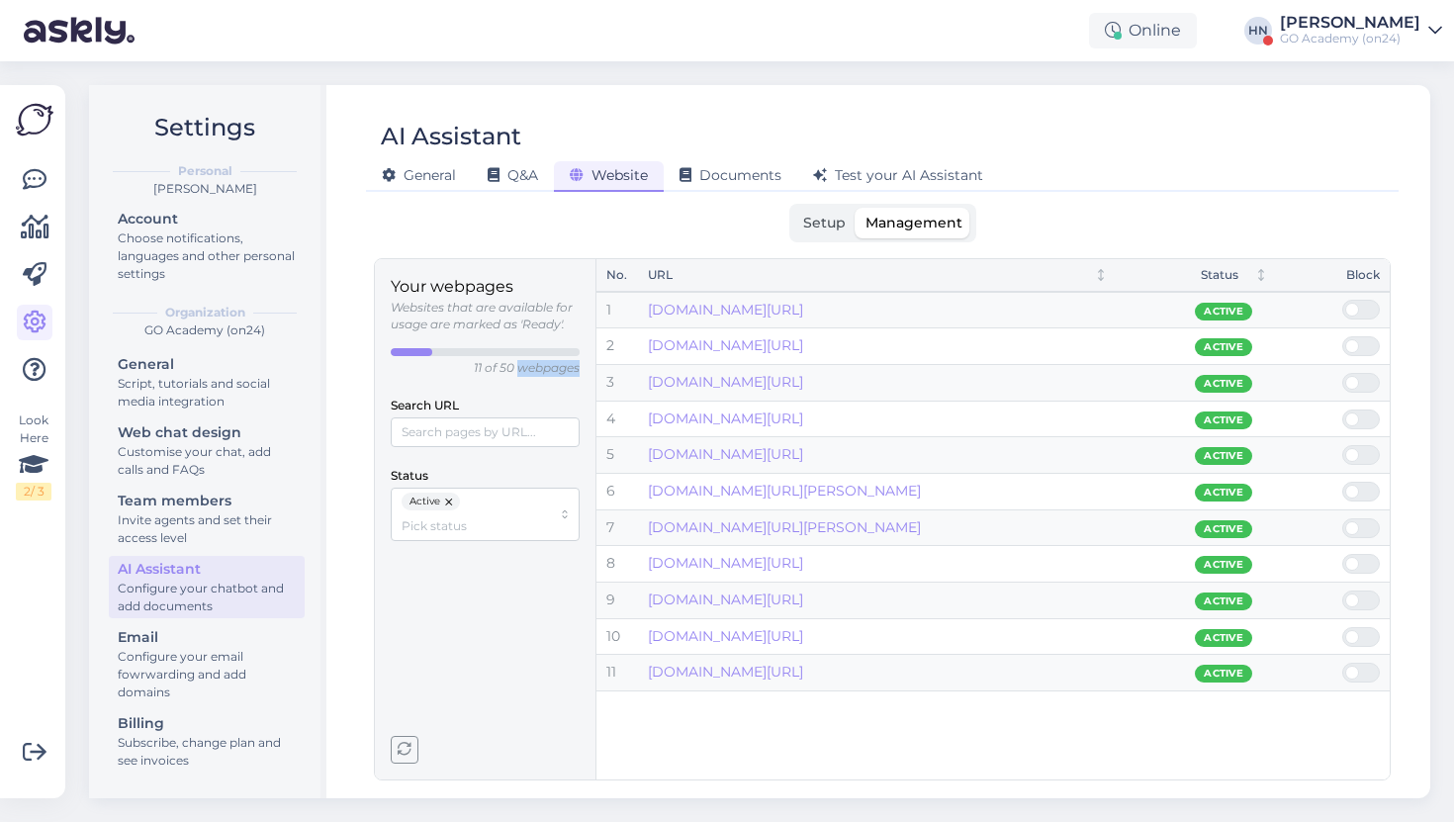
click at [568, 366] on p "11 of 50 webpages" at bounding box center [527, 368] width 106 height 17
click at [501, 371] on p "11 of 50 webpages" at bounding box center [527, 368] width 106 height 17
click at [814, 242] on div "Setup Management Add your domain for AI Assistant to use your website content w…" at bounding box center [882, 492] width 1017 height 577
click at [803, 234] on label "Setup" at bounding box center [824, 223] width 62 height 31
click at [793, 208] on input "Setup" at bounding box center [793, 208] width 0 height 0
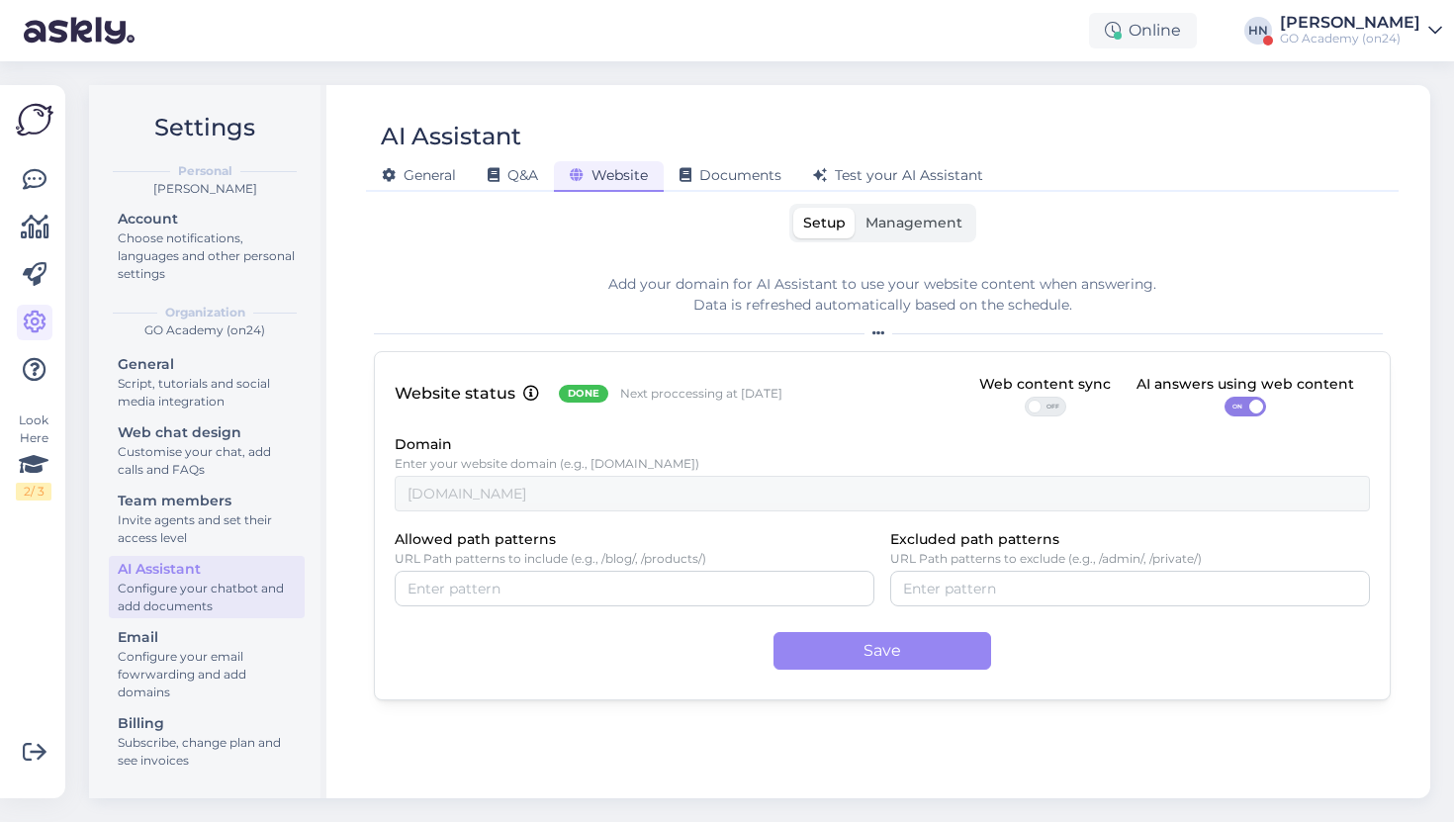
click at [913, 211] on label "Management" at bounding box center [913, 223] width 117 height 31
click at [855, 208] on input "Management" at bounding box center [855, 208] width 0 height 0
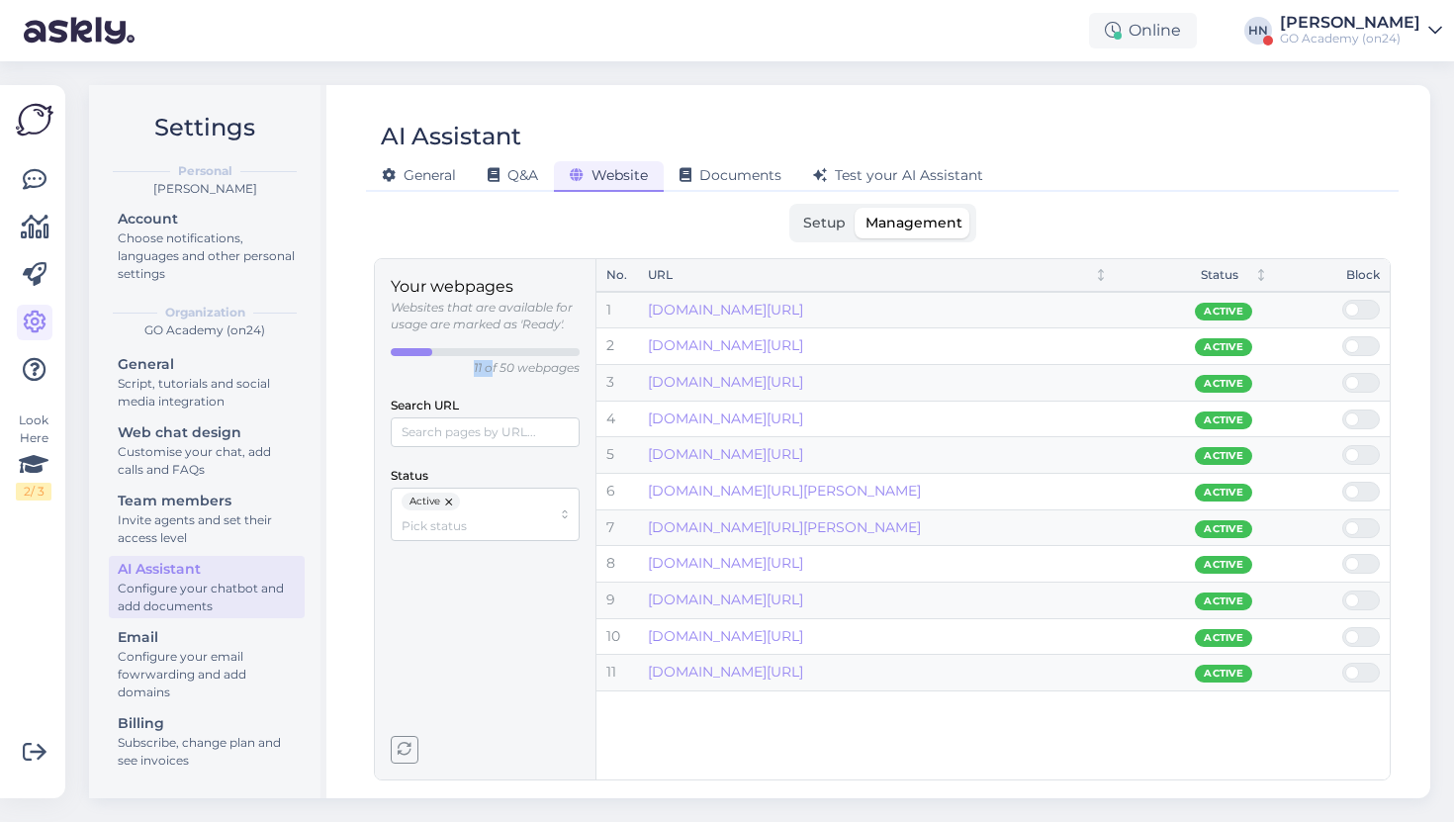
drag, startPoint x: 470, startPoint y: 373, endPoint x: 490, endPoint y: 371, distance: 19.9
click at [490, 371] on div "11 of 50 webpages" at bounding box center [485, 362] width 189 height 29
drag, startPoint x: 499, startPoint y: 371, endPoint x: 513, endPoint y: 369, distance: 14.0
click at [513, 369] on p "11 of 50 webpages" at bounding box center [527, 368] width 106 height 17
click at [451, 494] on button "button" at bounding box center [450, 501] width 20 height 18
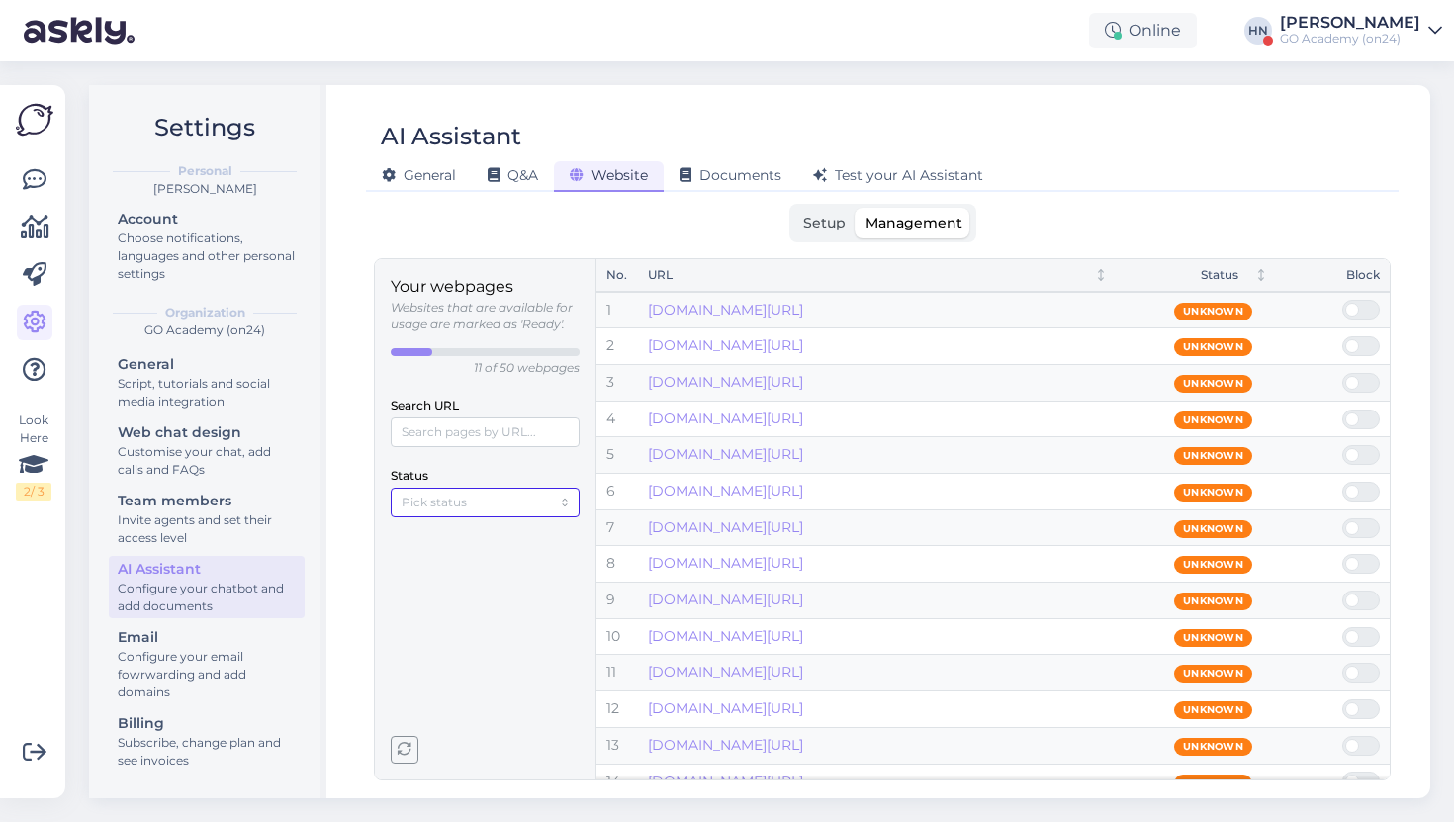
click at [453, 500] on input "Status" at bounding box center [476, 501] width 149 height 19
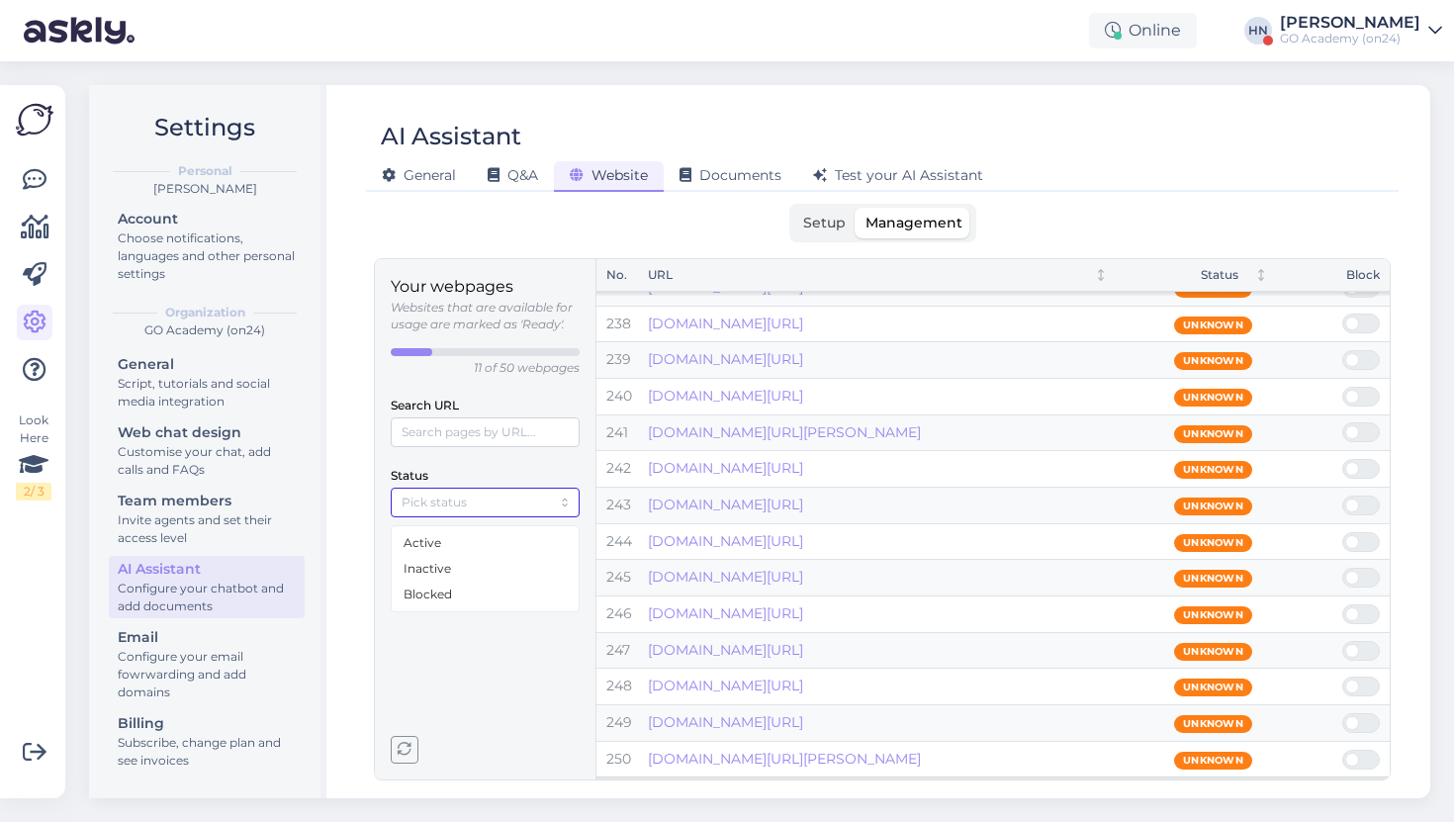
scroll to position [10400, 0]
click at [484, 364] on p "11 of 50 webpages" at bounding box center [527, 368] width 106 height 17
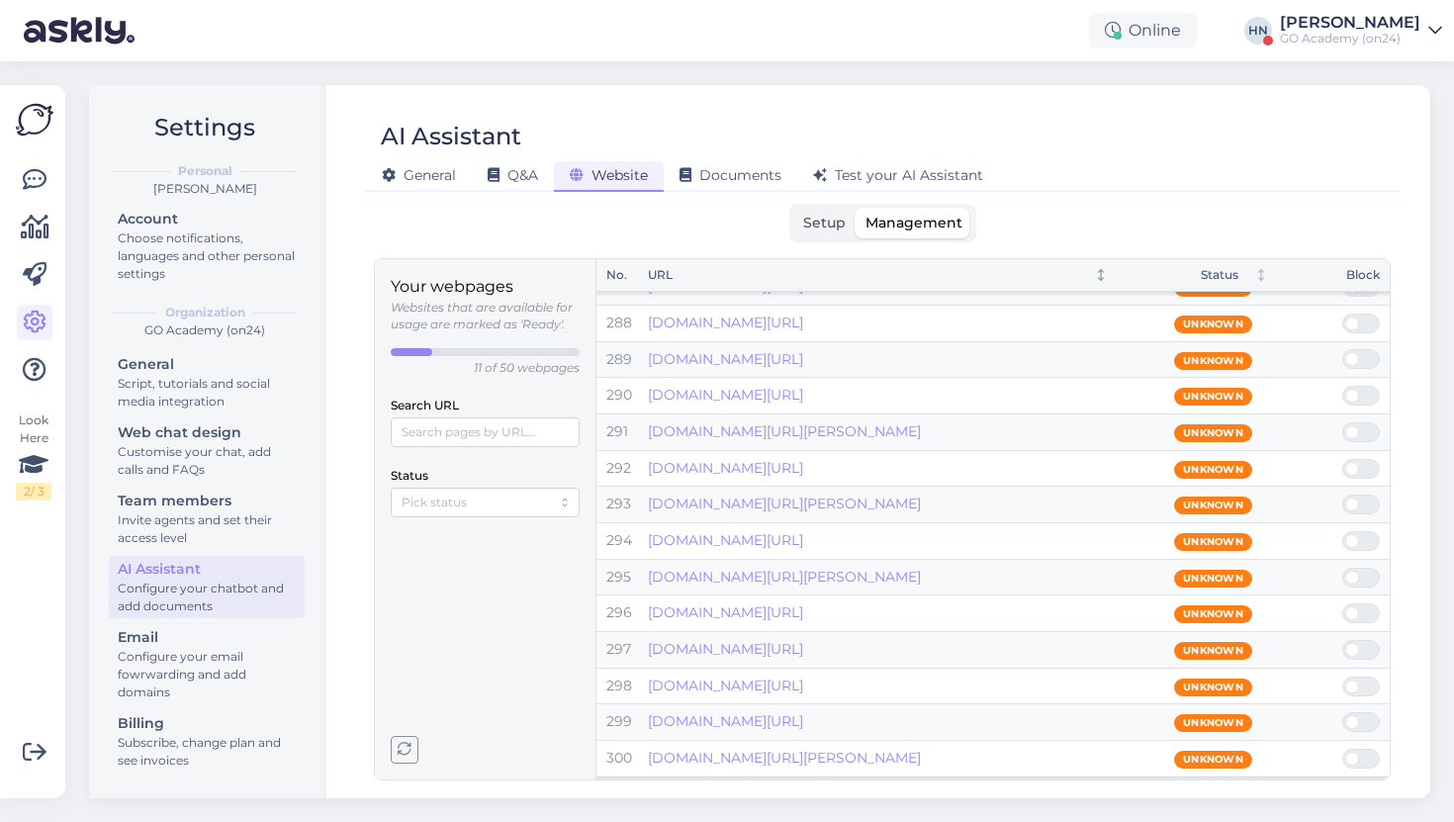
click at [766, 267] on div "URL" at bounding box center [863, 275] width 430 height 19
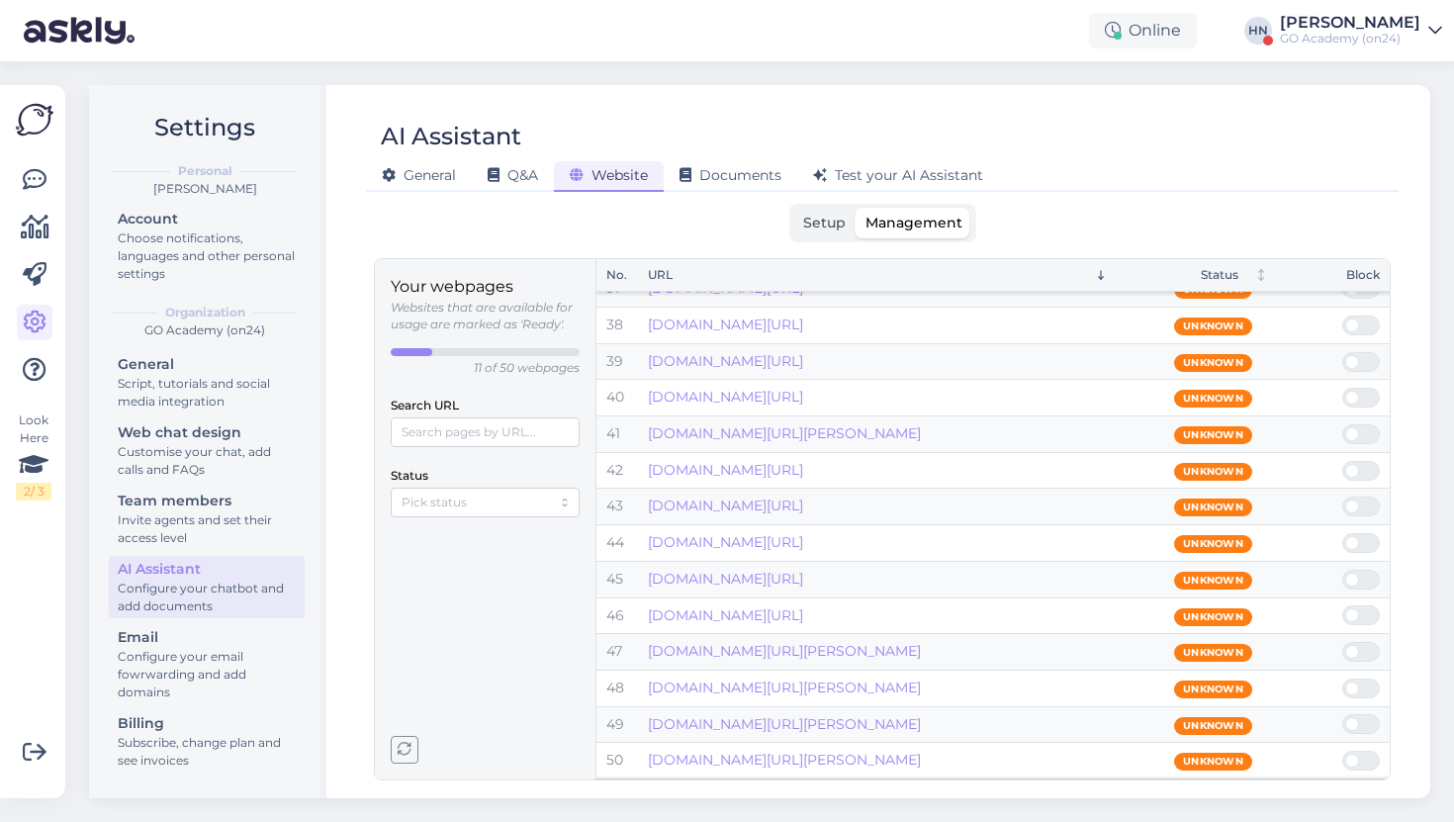
scroll to position [3142, 0]
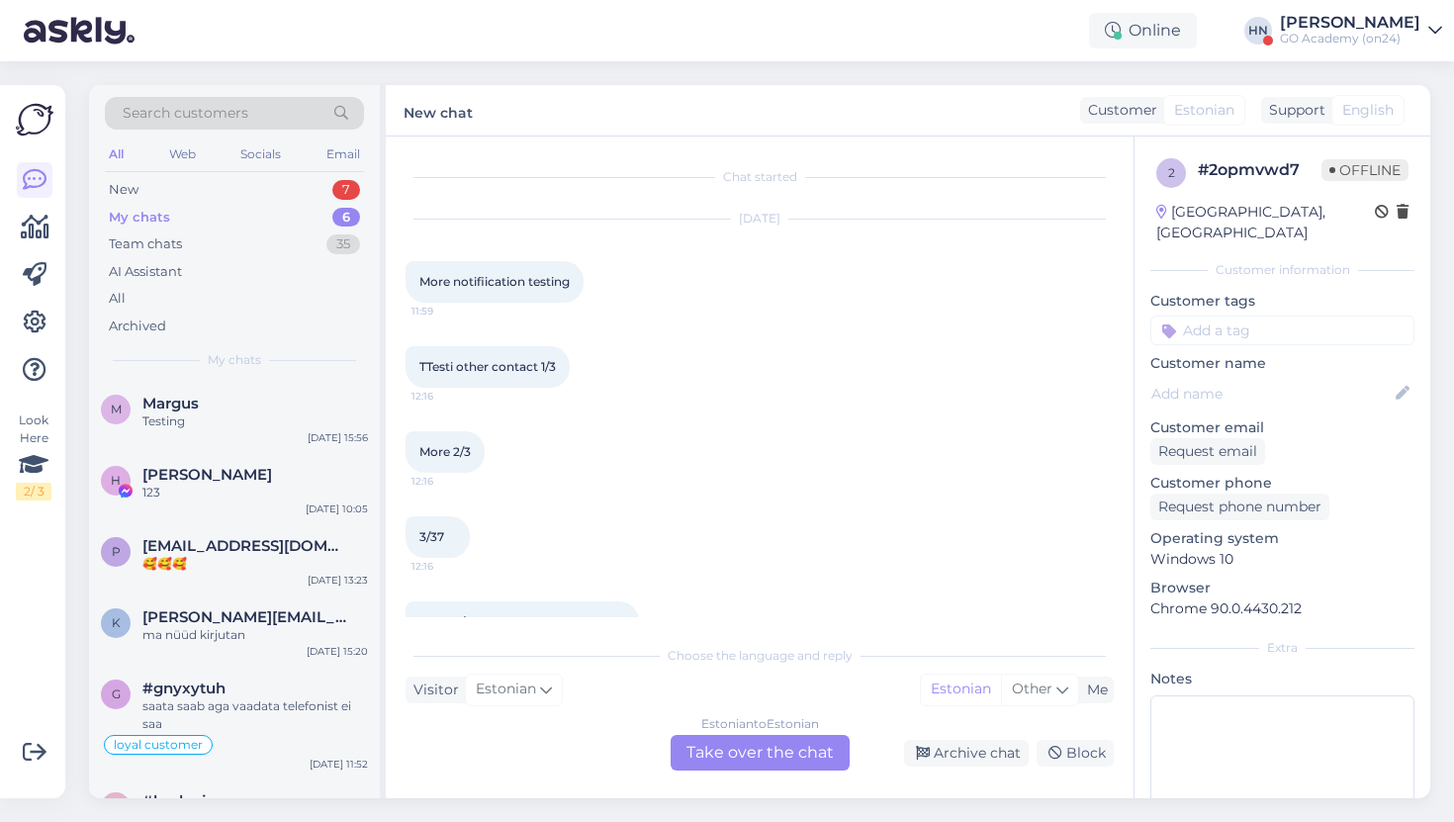
scroll to position [1063, 0]
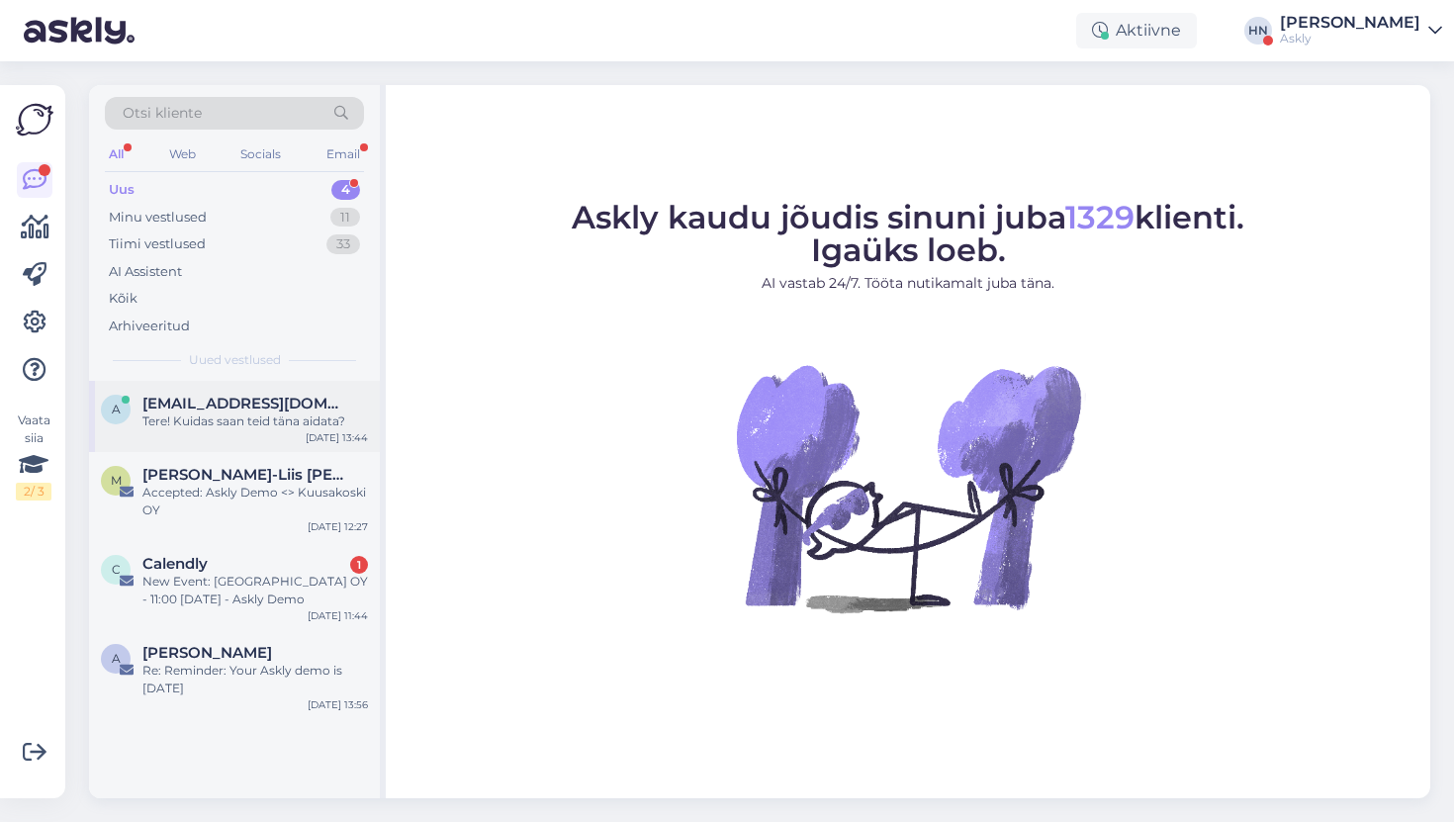
click at [268, 387] on div "a [EMAIL_ADDRESS][DOMAIN_NAME] Tere! Kuidas saan teid [PERSON_NAME] aidata? [DA…" at bounding box center [234, 416] width 291 height 71
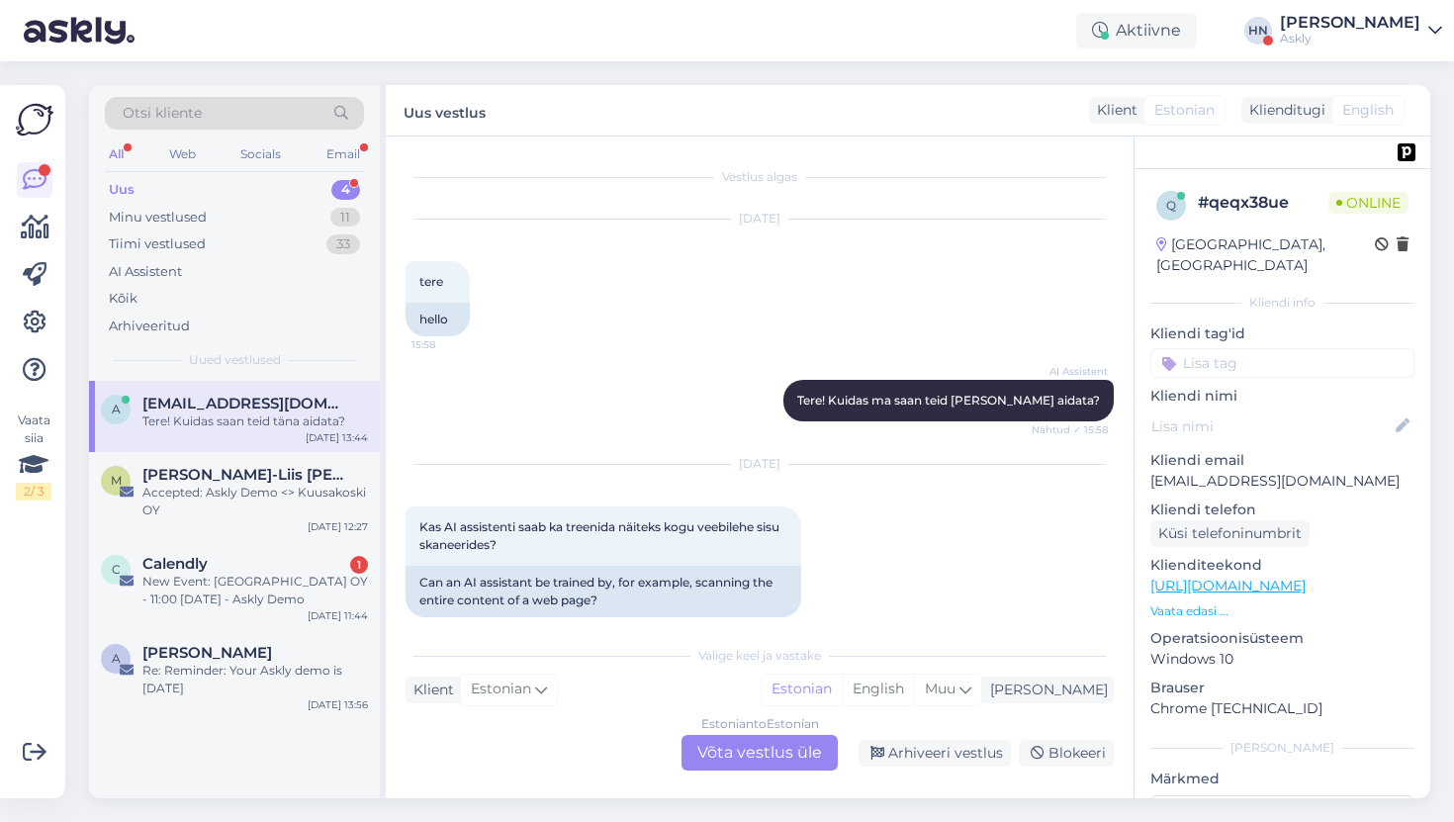
scroll to position [8356, 0]
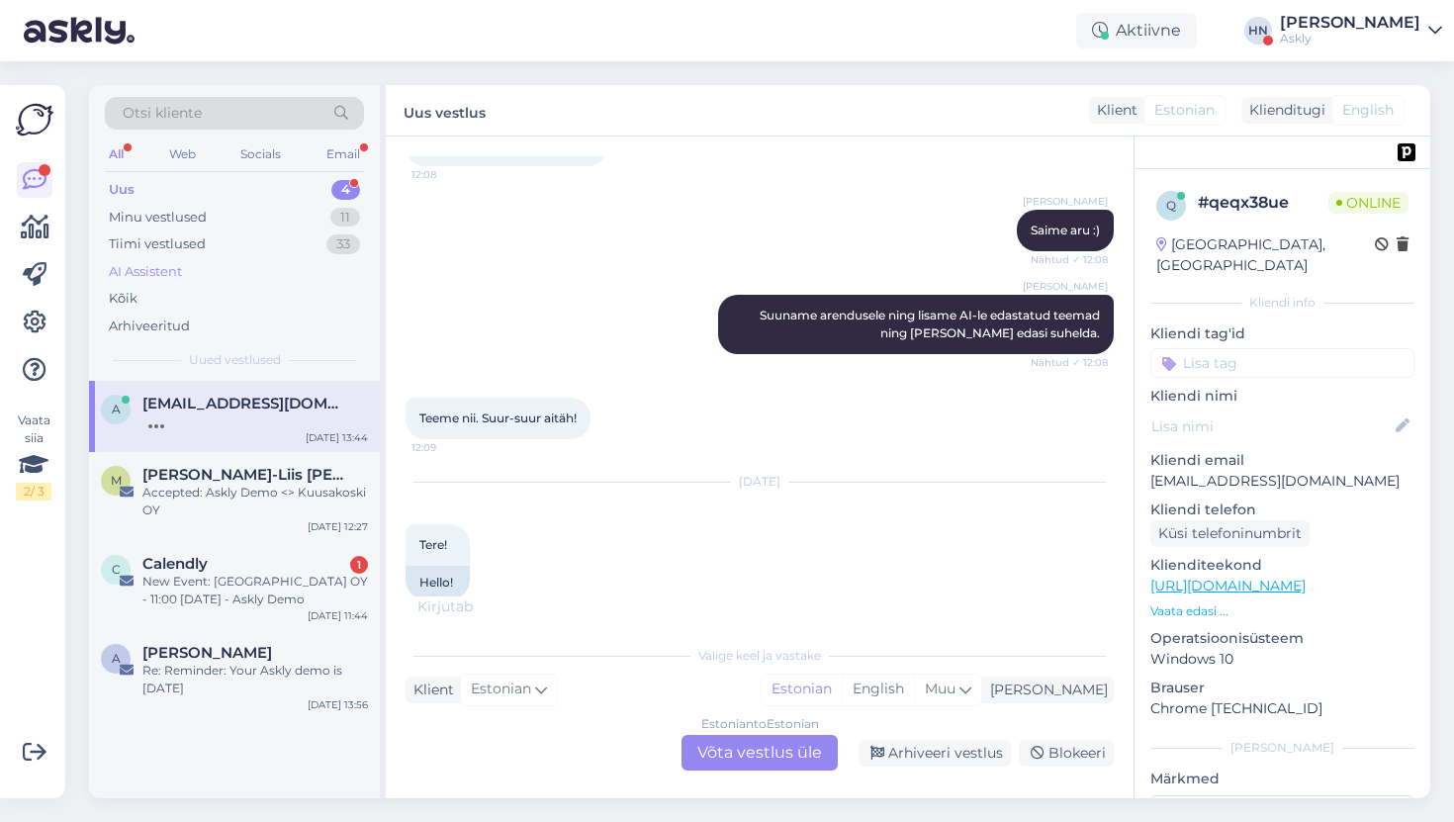
click at [279, 261] on div "AI Assistent" at bounding box center [234, 272] width 259 height 28
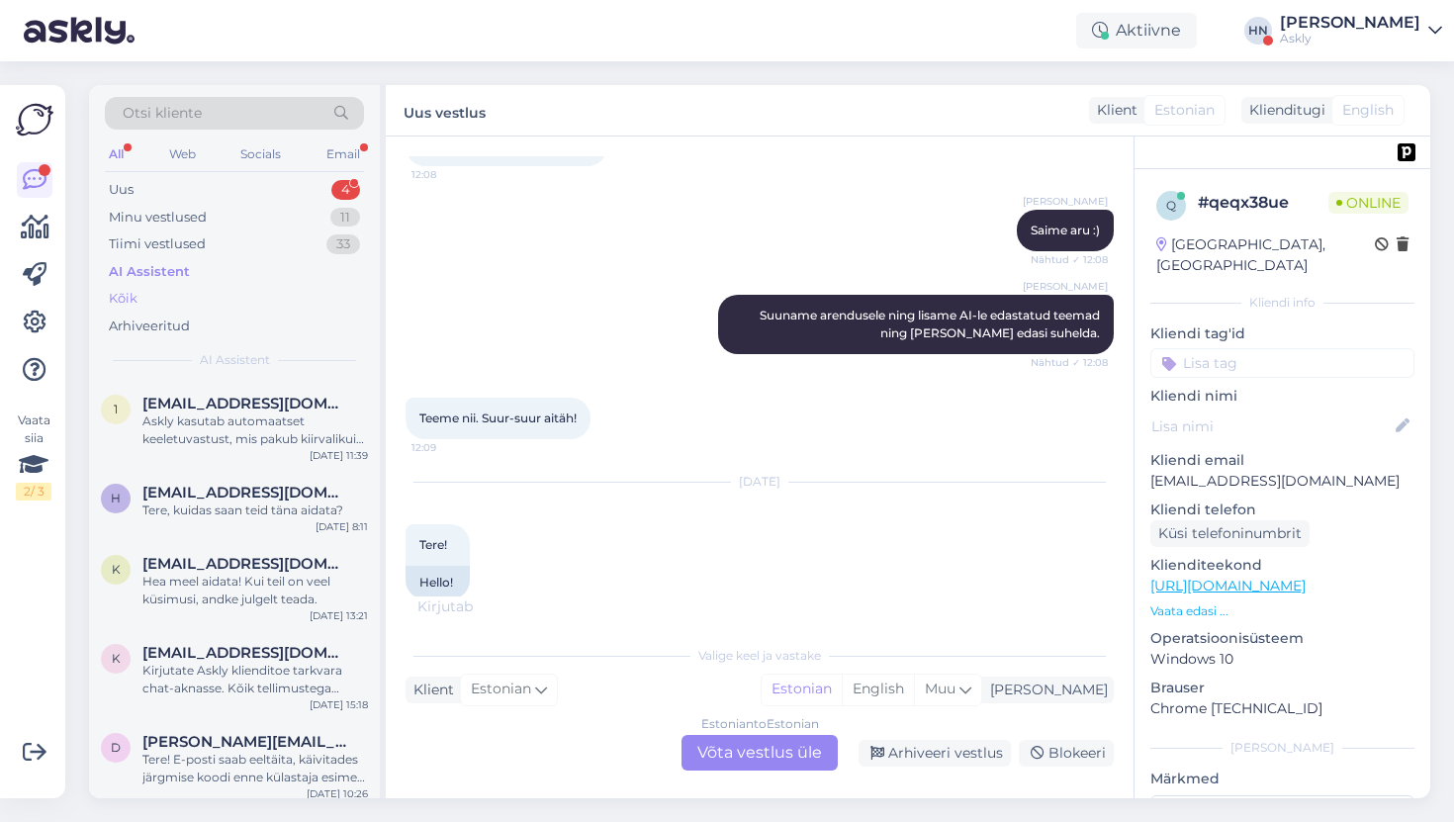
click at [253, 285] on div "Kõik" at bounding box center [234, 299] width 259 height 28
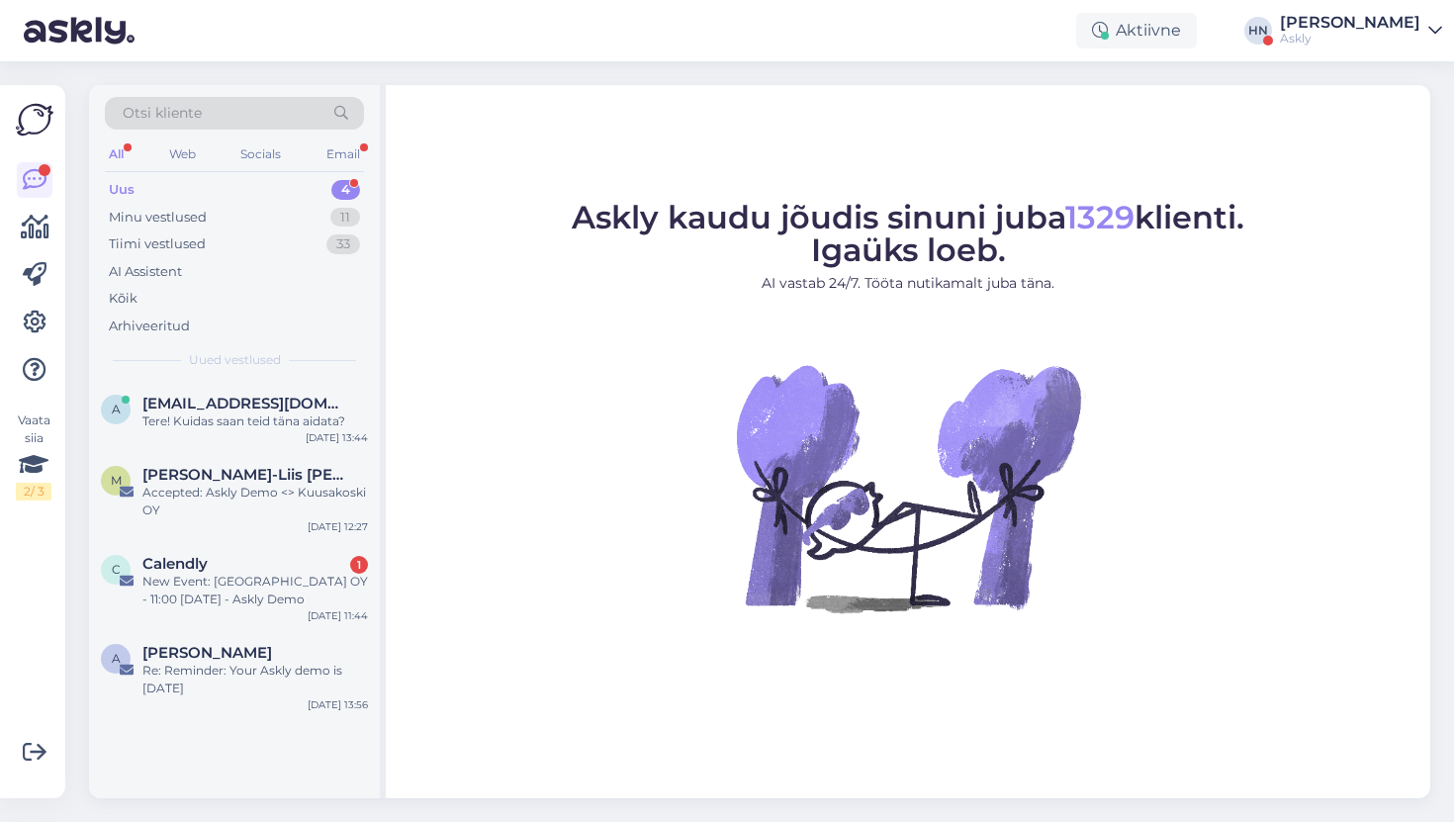
click at [141, 179] on div "Uus 4" at bounding box center [234, 190] width 259 height 28
click at [143, 195] on div "Uus 4" at bounding box center [234, 190] width 259 height 28
click at [253, 402] on div "[EMAIL_ADDRESS][DOMAIN_NAME]" at bounding box center [254, 404] width 225 height 18
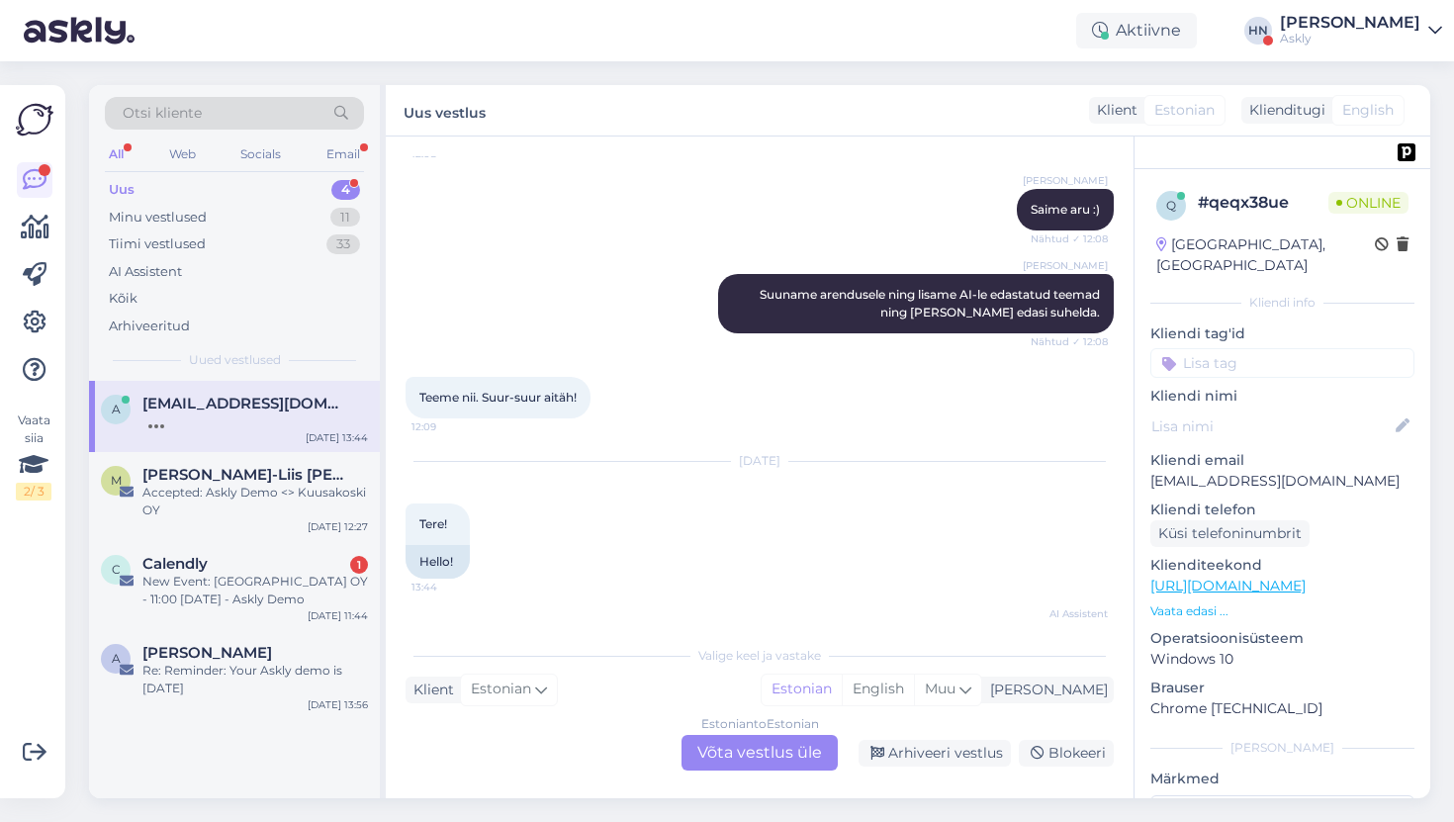
scroll to position [8356, 0]
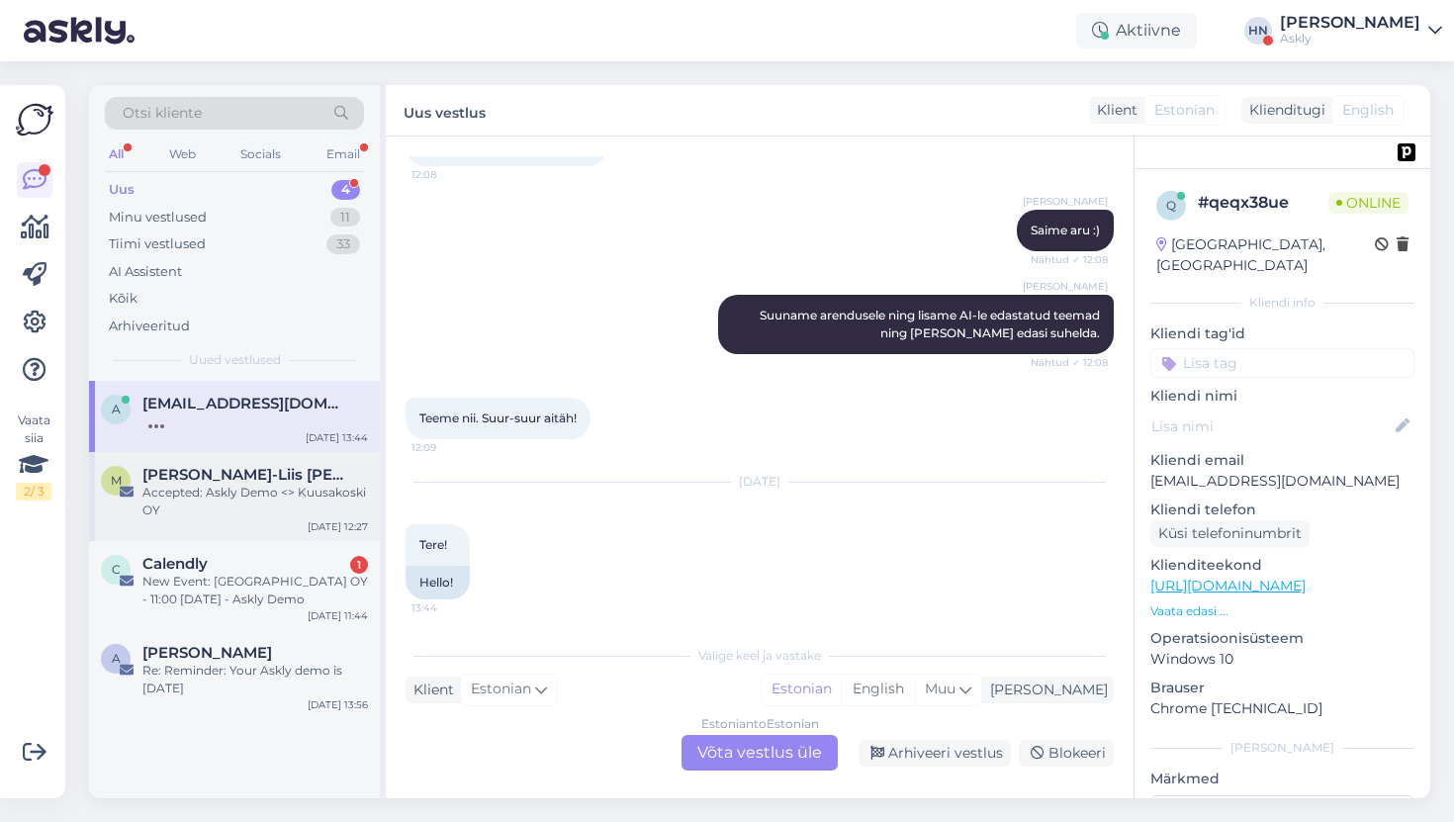
click at [335, 480] on span "[PERSON_NAME]-Liis [PERSON_NAME] (Kallismaa)" at bounding box center [245, 475] width 206 height 18
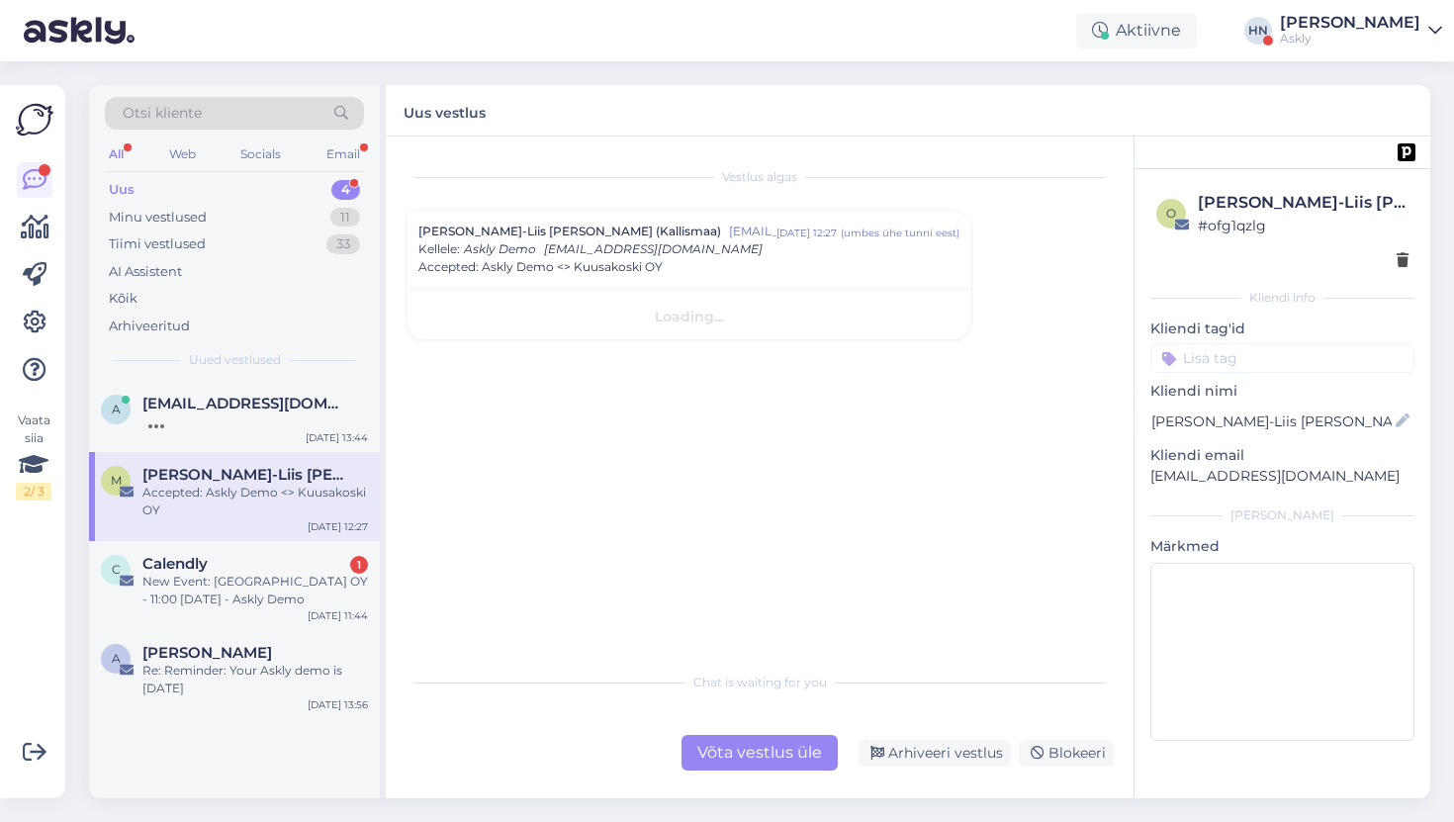
scroll to position [0, 0]
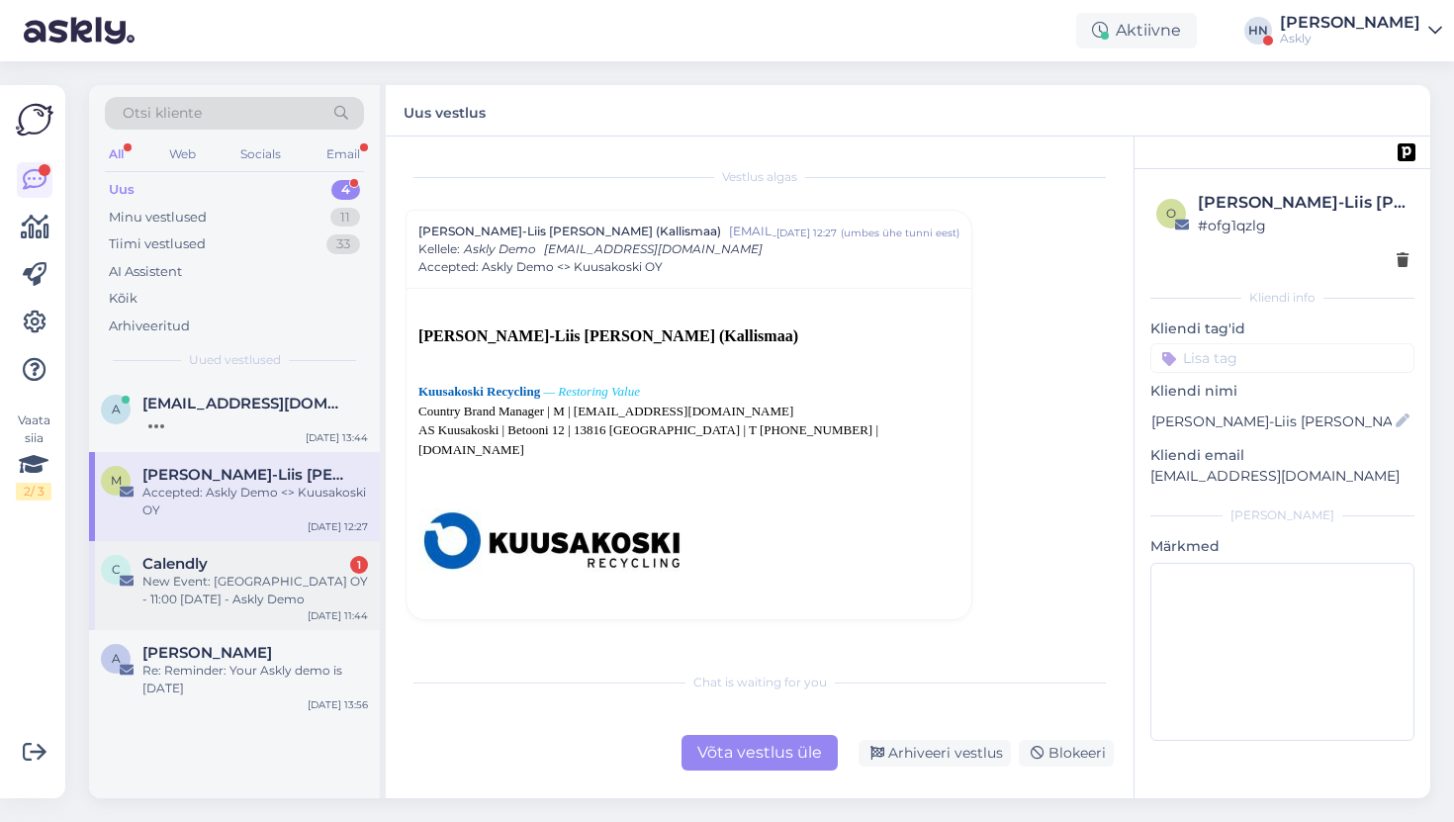
click at [290, 547] on div "C Calendly 1 New Event: [GEOGRAPHIC_DATA] OY - 11:00 [DATE] - Askly Demo [DATE]…" at bounding box center [234, 585] width 291 height 89
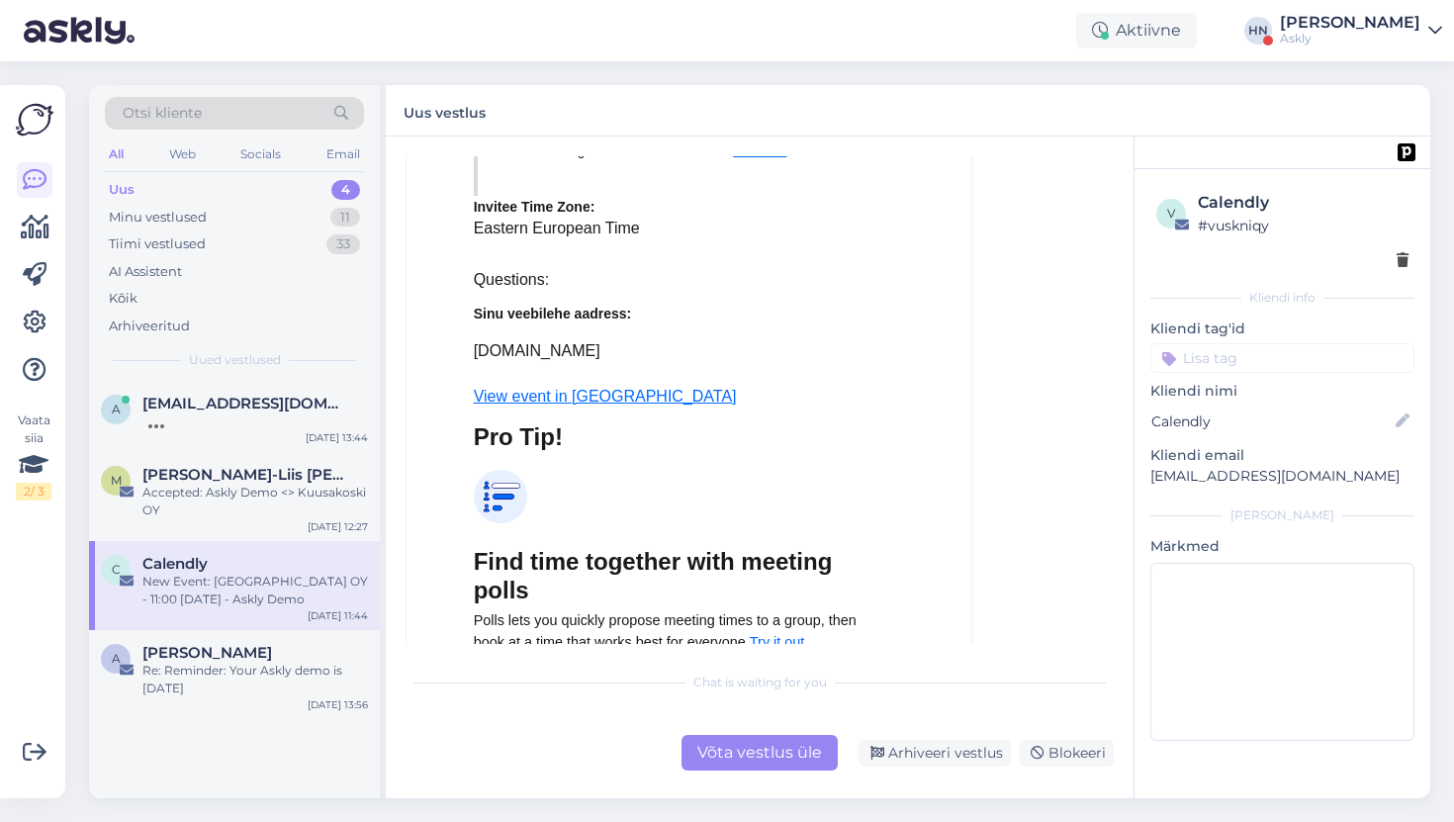
scroll to position [9436, 0]
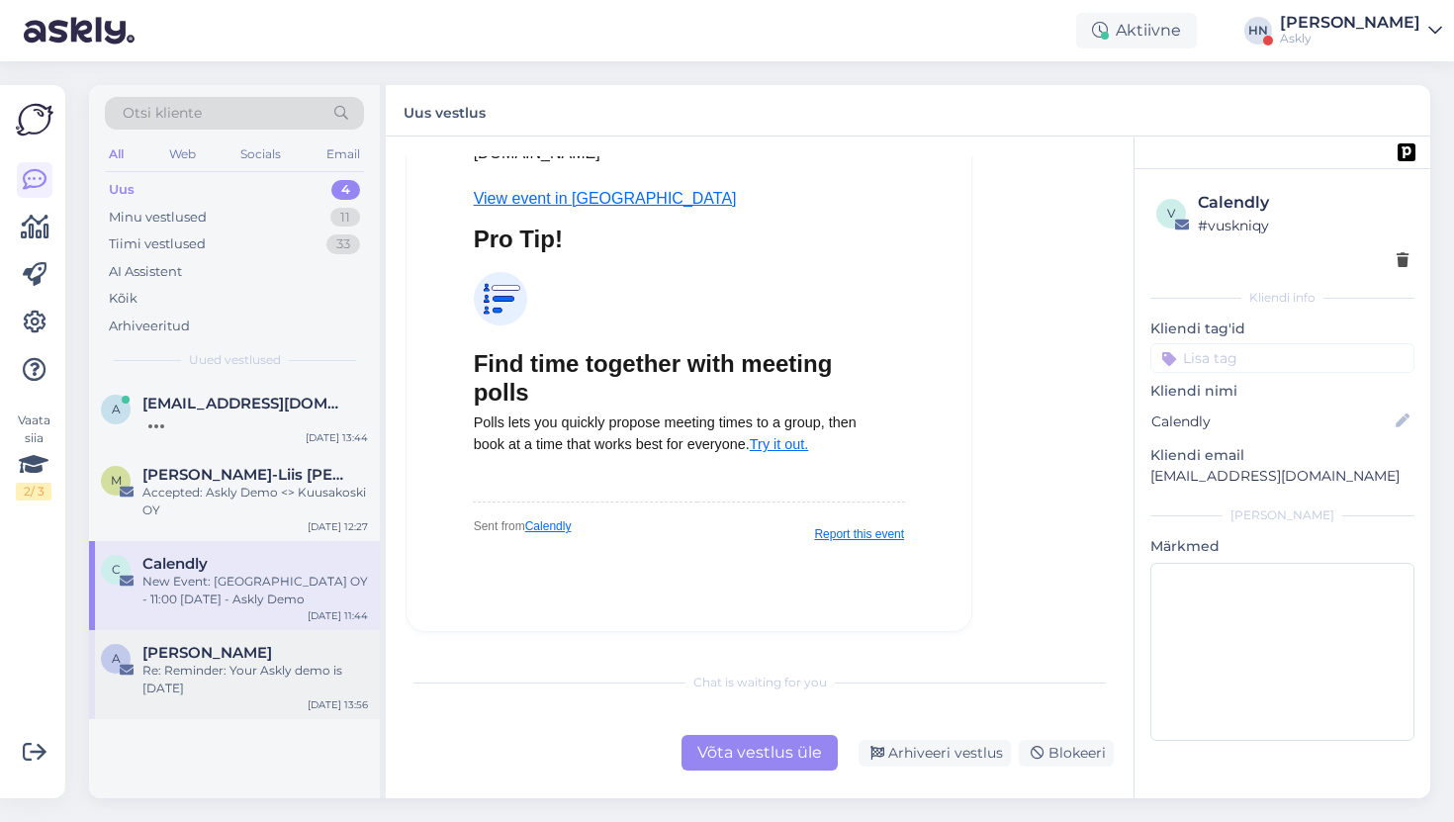
click at [261, 659] on span "[PERSON_NAME]" at bounding box center [207, 653] width 130 height 18
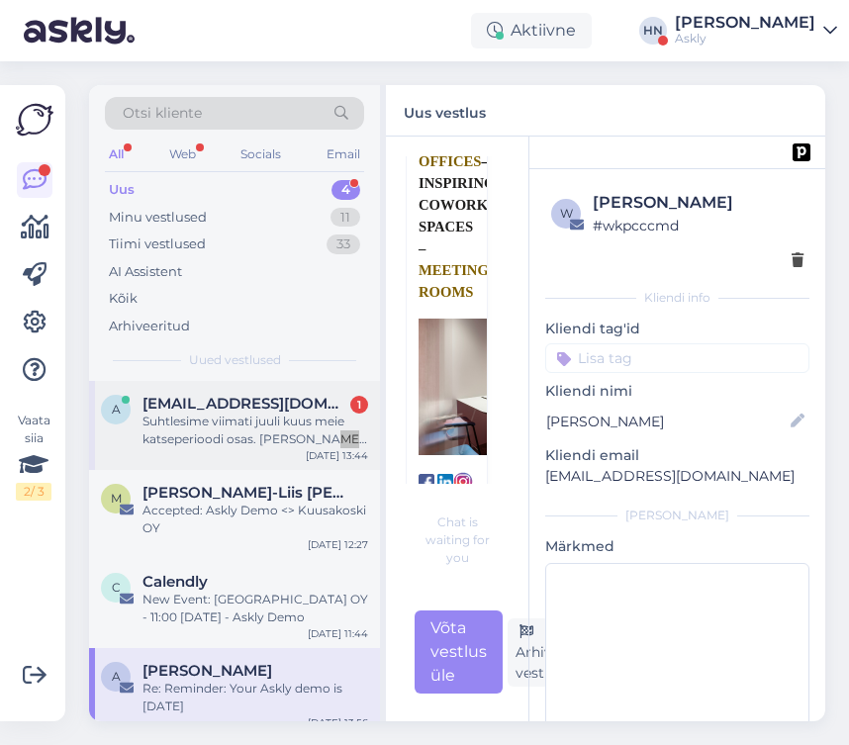
scroll to position [2955, 0]
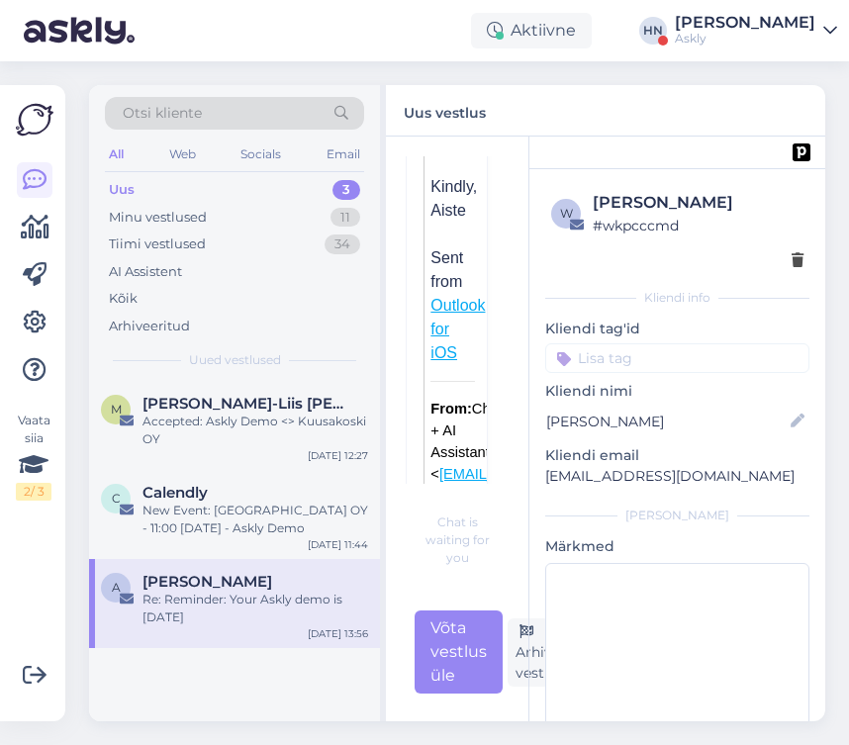
click at [261, 273] on div "AI Assistent" at bounding box center [234, 272] width 259 height 28
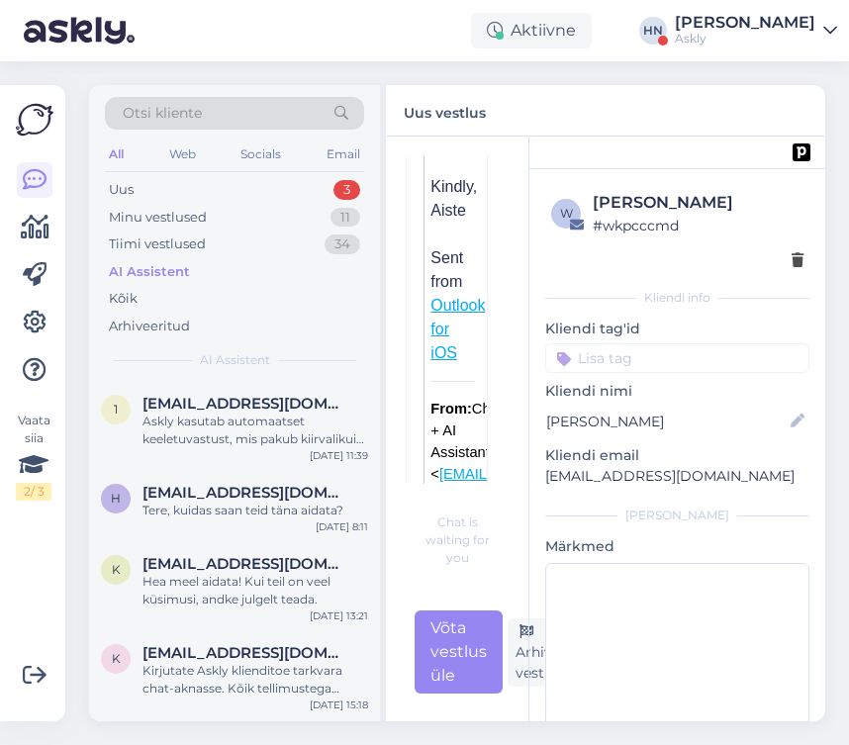
click at [256, 251] on div "Tiimi vestlused 34" at bounding box center [234, 244] width 259 height 28
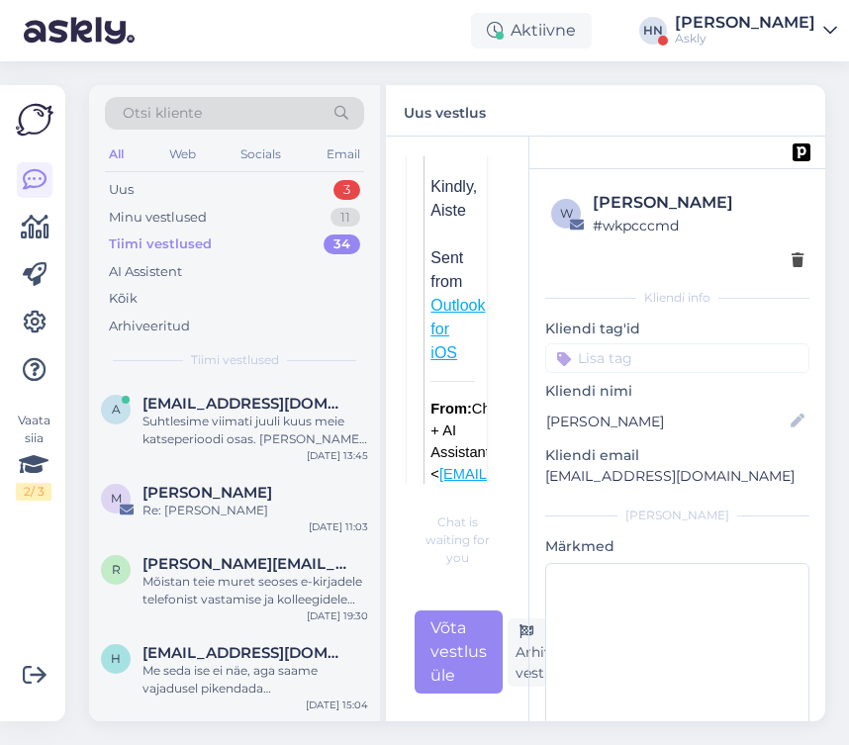
click at [213, 419] on div "Suhtlesime viimati juuli kuus meie katseperioodi osas. [PERSON_NAME], et [PERSO…" at bounding box center [254, 430] width 225 height 36
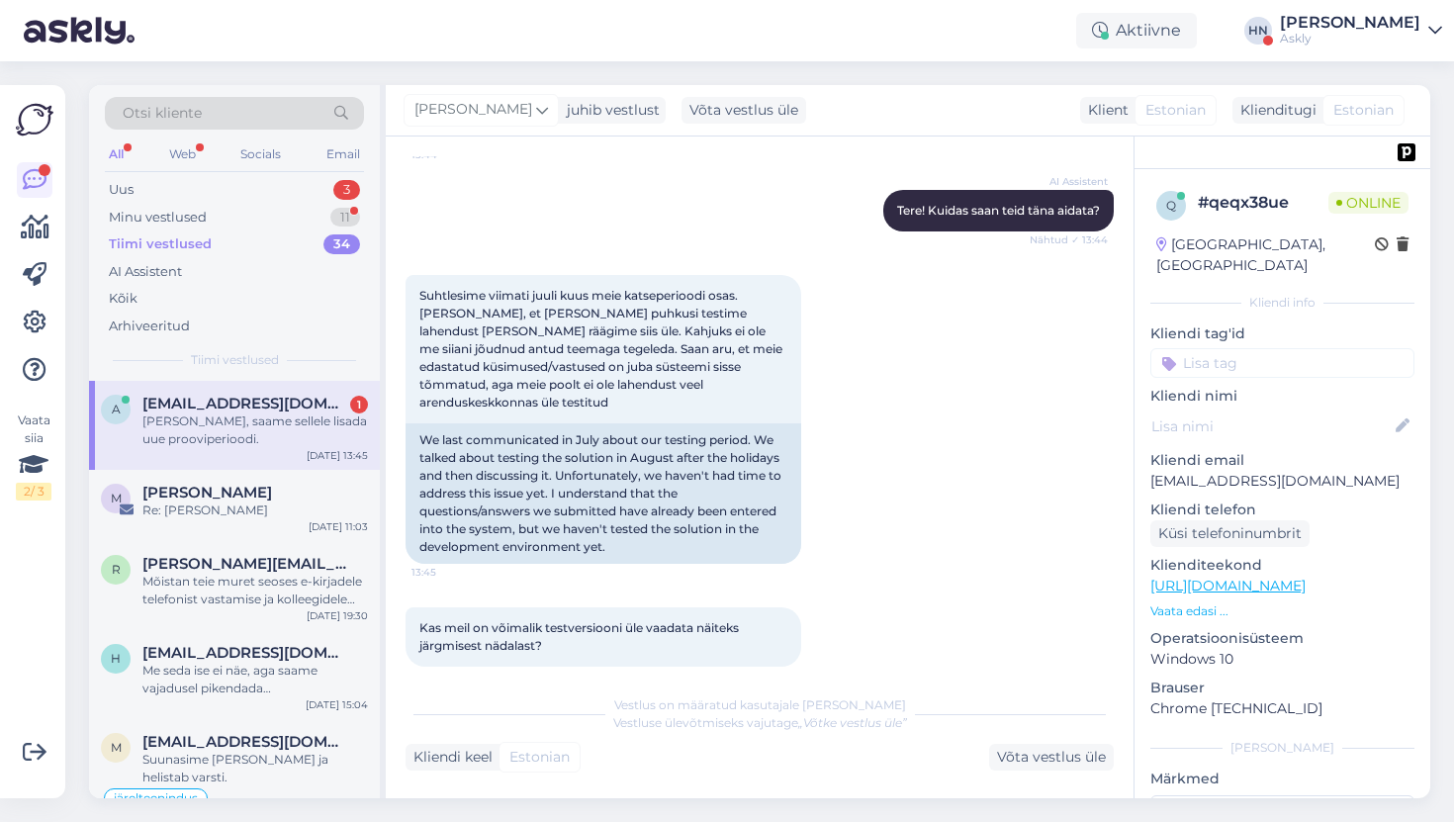
scroll to position [8911, 0]
